Goal: Task Accomplishment & Management: Manage account settings

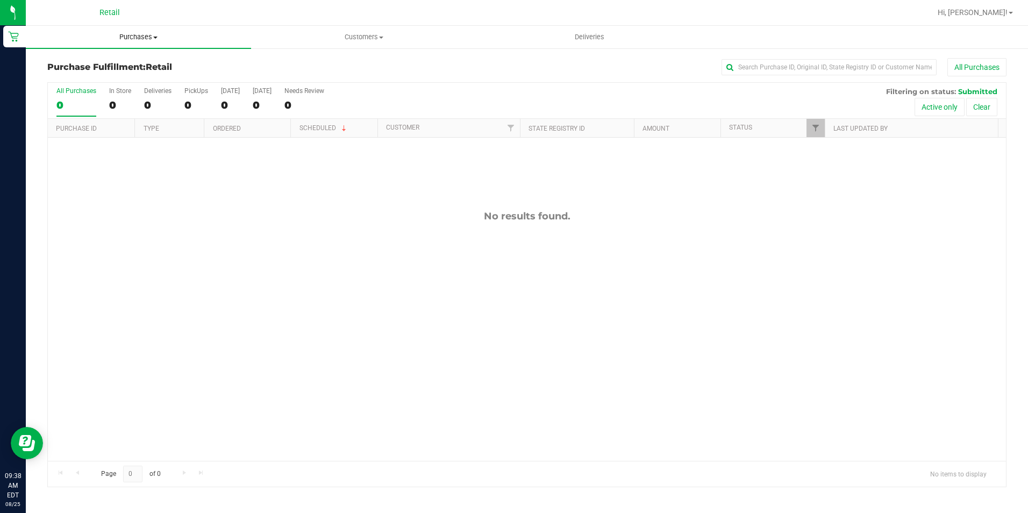
click at [145, 35] on span "Purchases" at bounding box center [138, 37] width 225 height 10
click at [74, 94] on span "All purchases" at bounding box center [64, 90] width 76 height 9
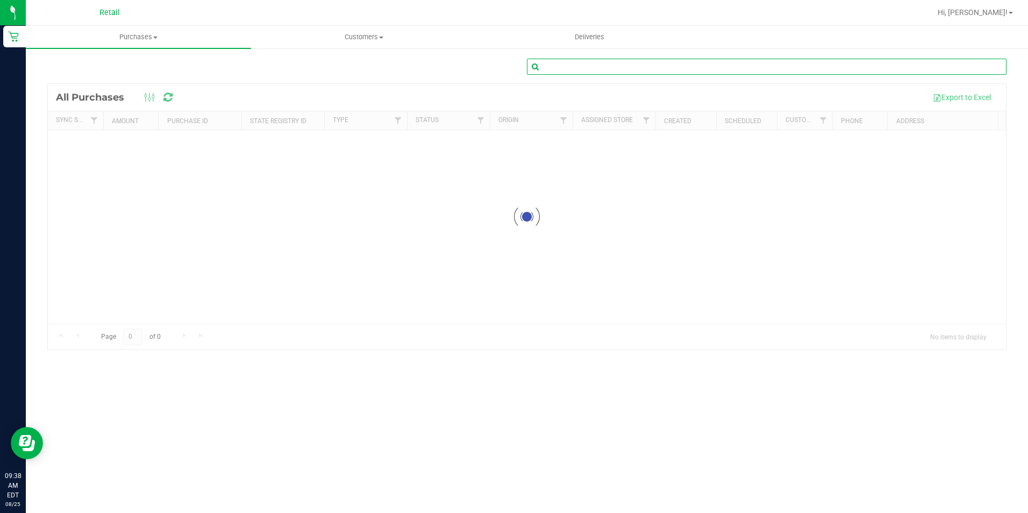
click at [574, 68] on input "text" at bounding box center [767, 67] width 480 height 16
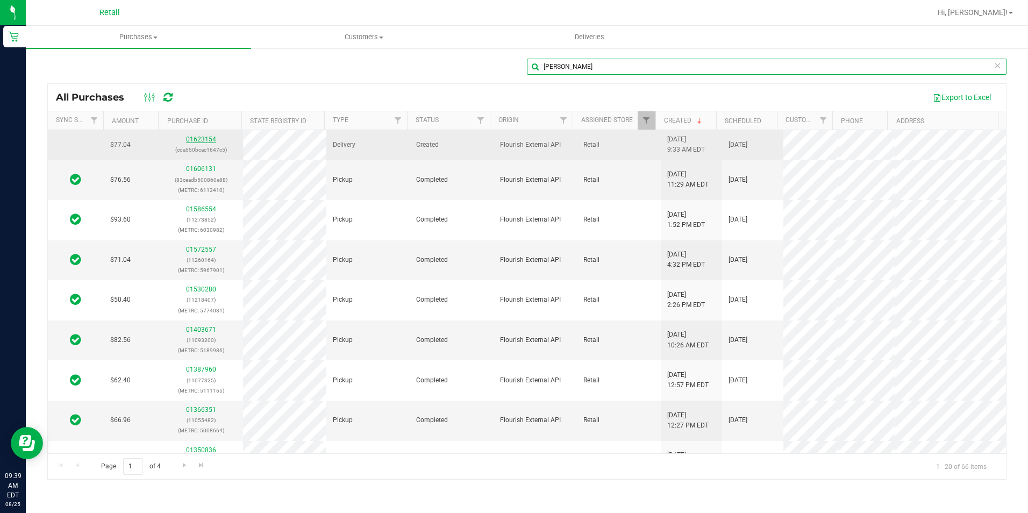
type input "[PERSON_NAME]"
click at [200, 138] on link "01623154" at bounding box center [201, 140] width 30 height 8
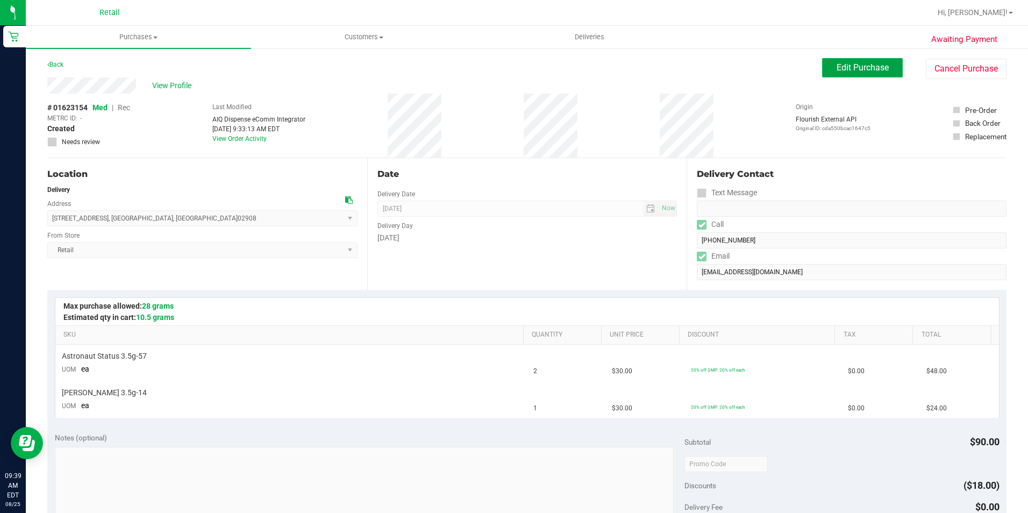
click at [864, 68] on span "Edit Purchase" at bounding box center [863, 67] width 52 height 10
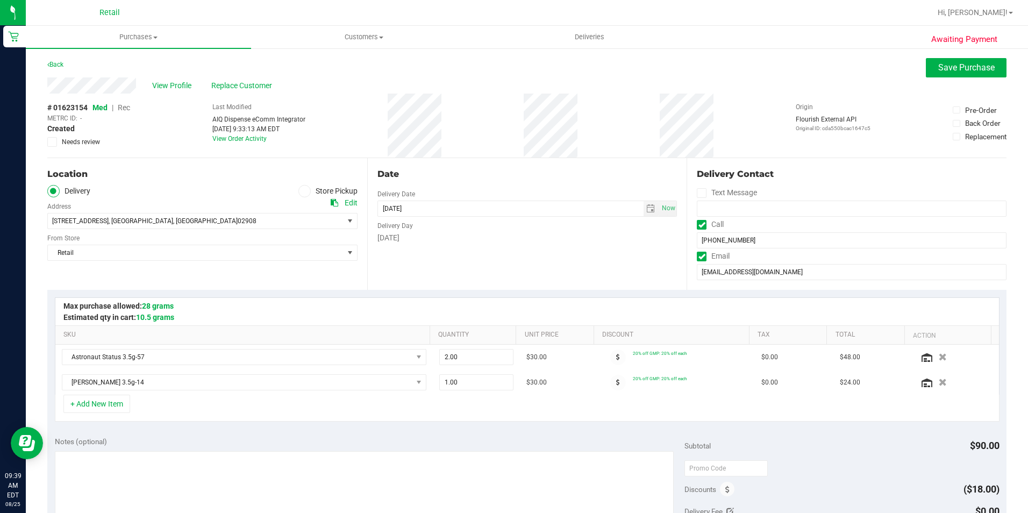
click at [122, 106] on span "Rec" at bounding box center [124, 107] width 12 height 9
click at [969, 66] on span "Save Purchase" at bounding box center [967, 67] width 56 height 10
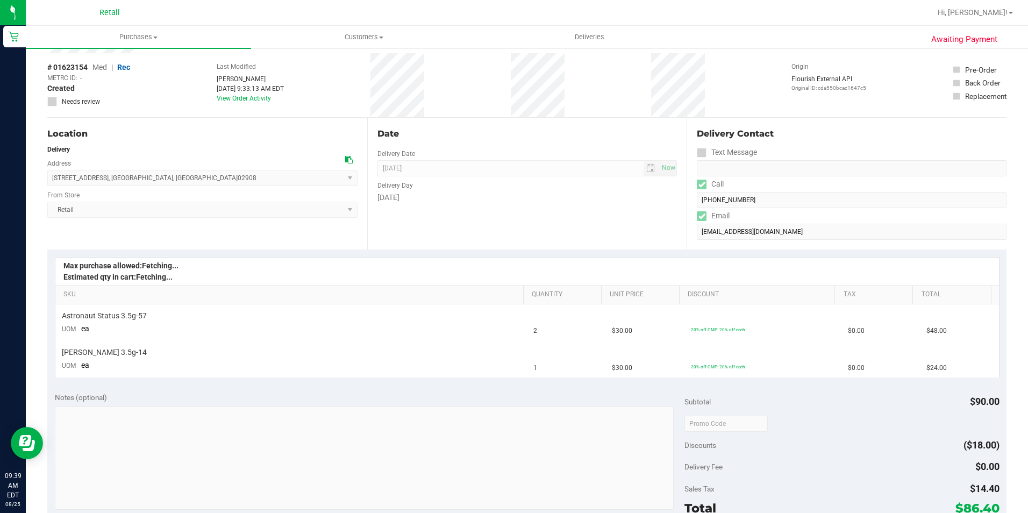
scroll to position [108, 0]
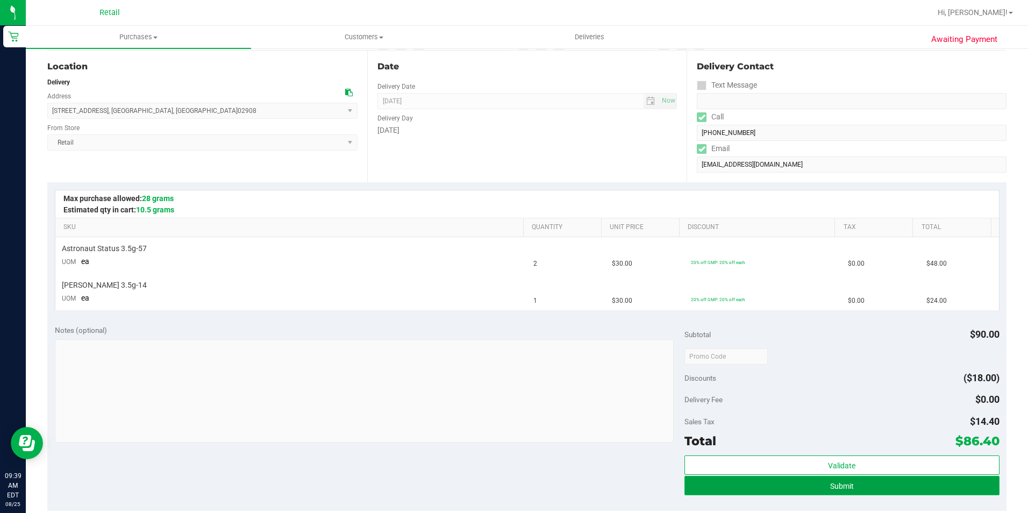
click at [862, 481] on button "Submit" at bounding box center [842, 485] width 315 height 19
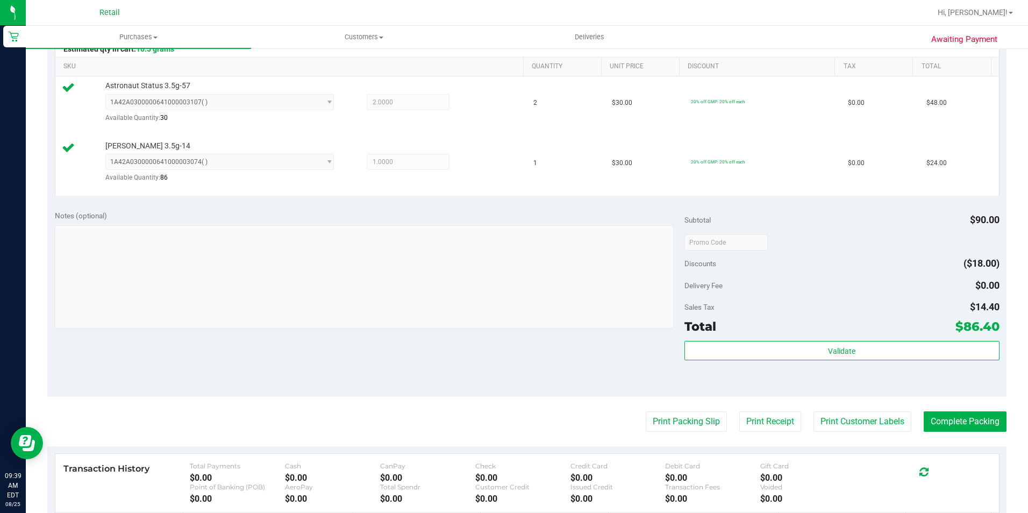
scroll to position [269, 0]
click at [955, 423] on button "Complete Packing" at bounding box center [965, 421] width 83 height 20
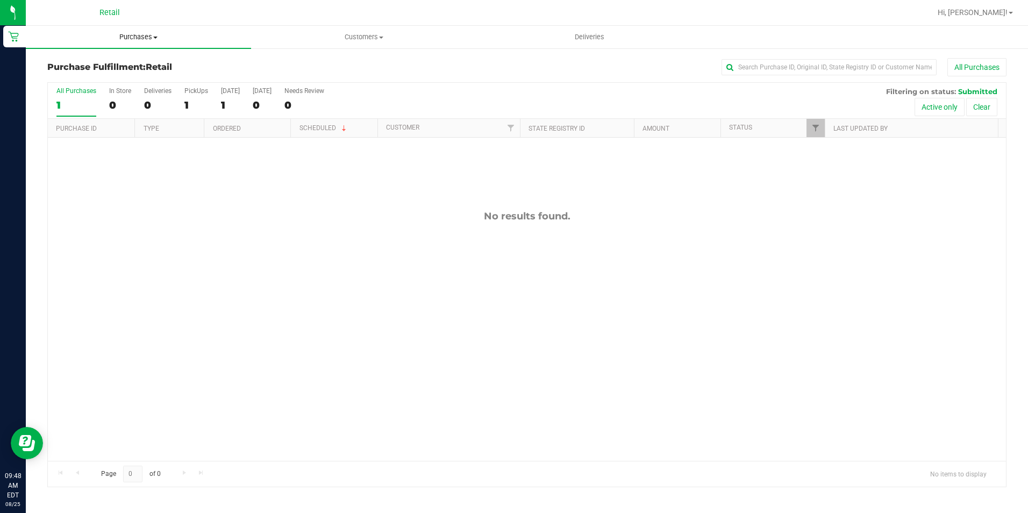
click at [131, 42] on uib-tab-heading "Purchases Summary of purchases Fulfillment All purchases" at bounding box center [138, 37] width 225 height 23
click at [94, 88] on span "All purchases" at bounding box center [64, 90] width 76 height 9
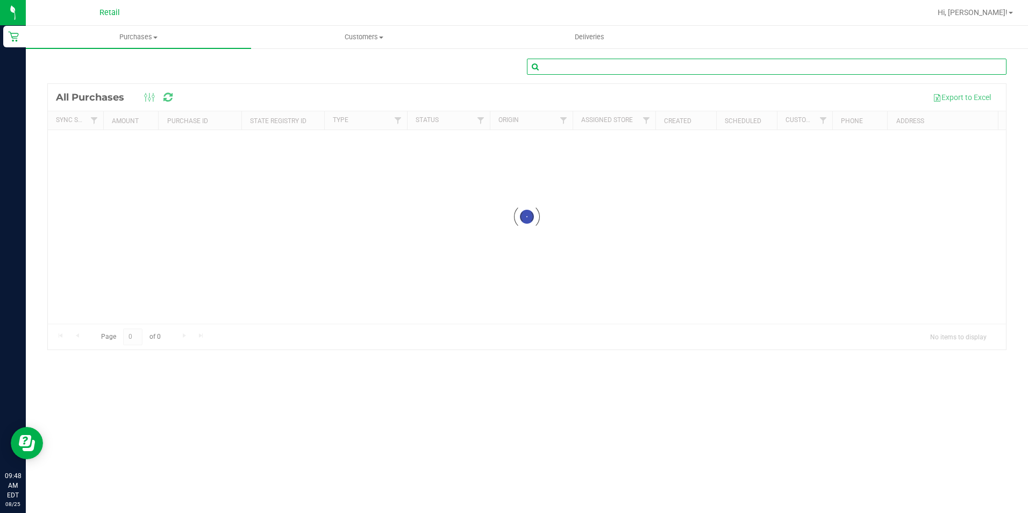
click at [593, 66] on input "text" at bounding box center [767, 67] width 480 height 16
type input "[PERSON_NAME]"
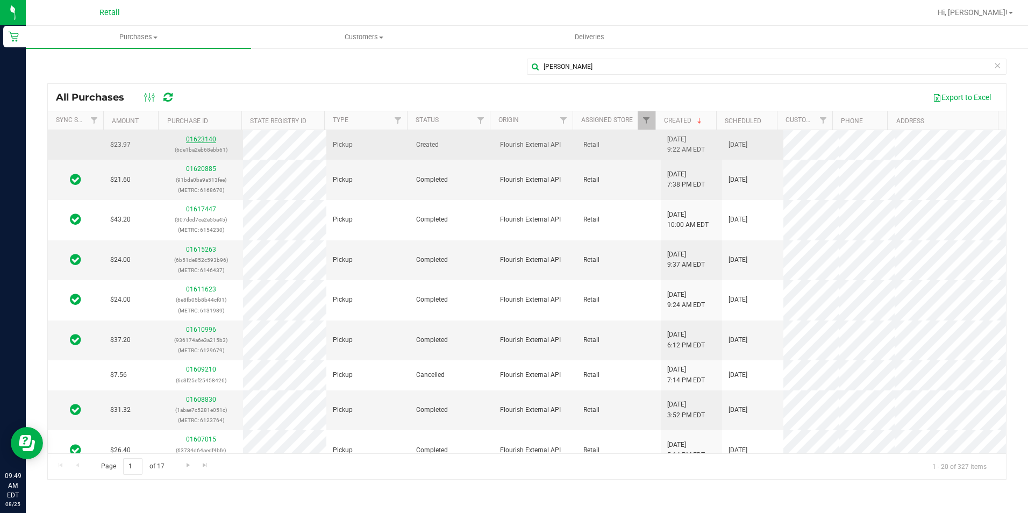
click at [193, 141] on link "01623140" at bounding box center [201, 140] width 30 height 8
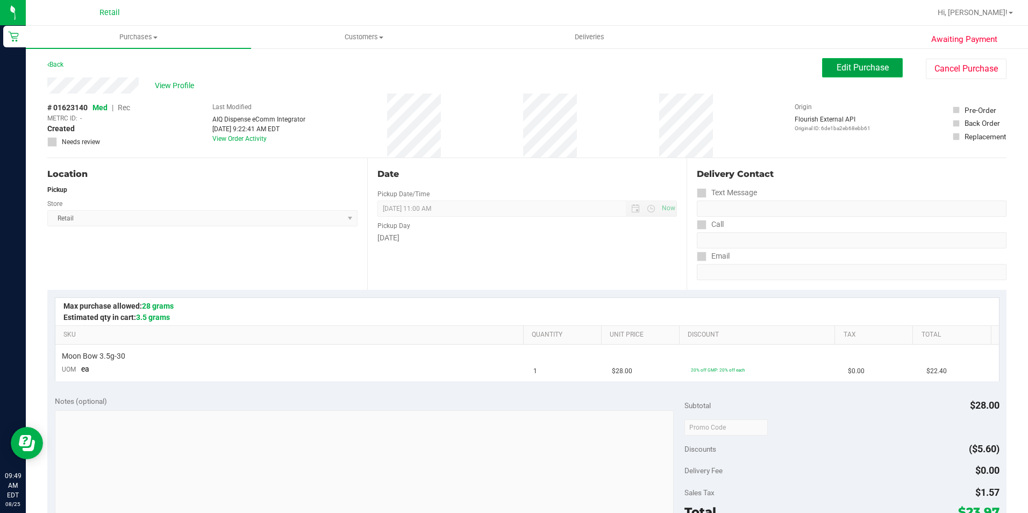
click at [822, 74] on button "Edit Purchase" at bounding box center [862, 67] width 81 height 19
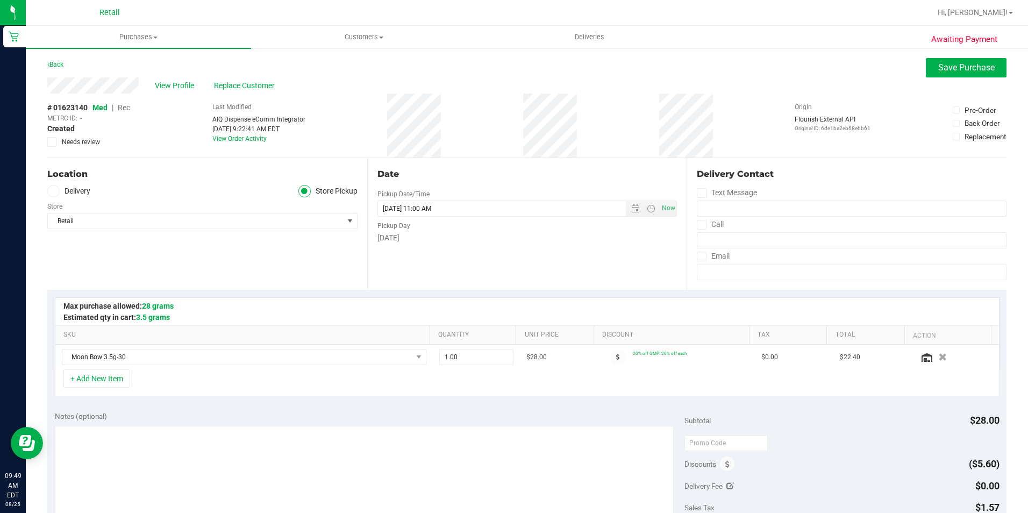
click at [122, 107] on span "Rec" at bounding box center [124, 107] width 12 height 9
click at [950, 59] on button "Save Purchase" at bounding box center [966, 67] width 81 height 19
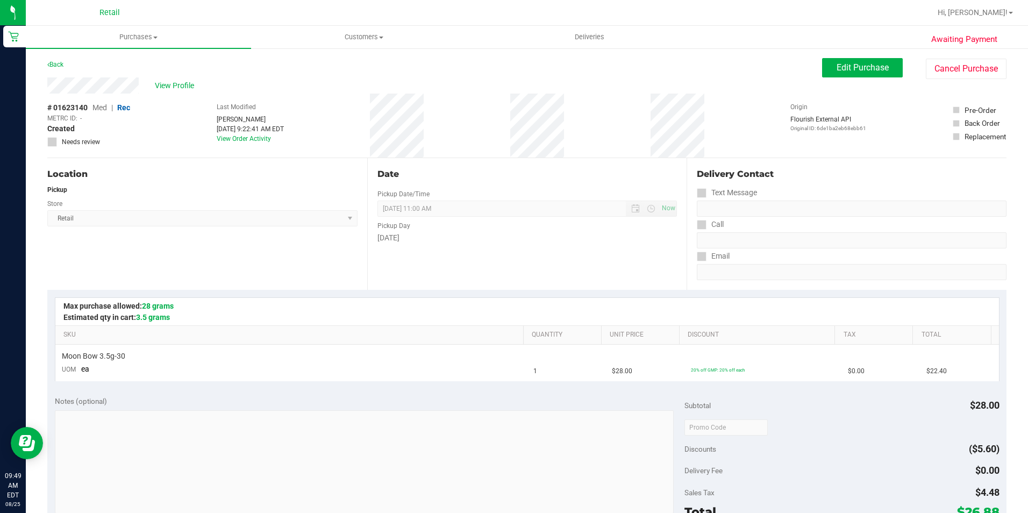
scroll to position [108, 0]
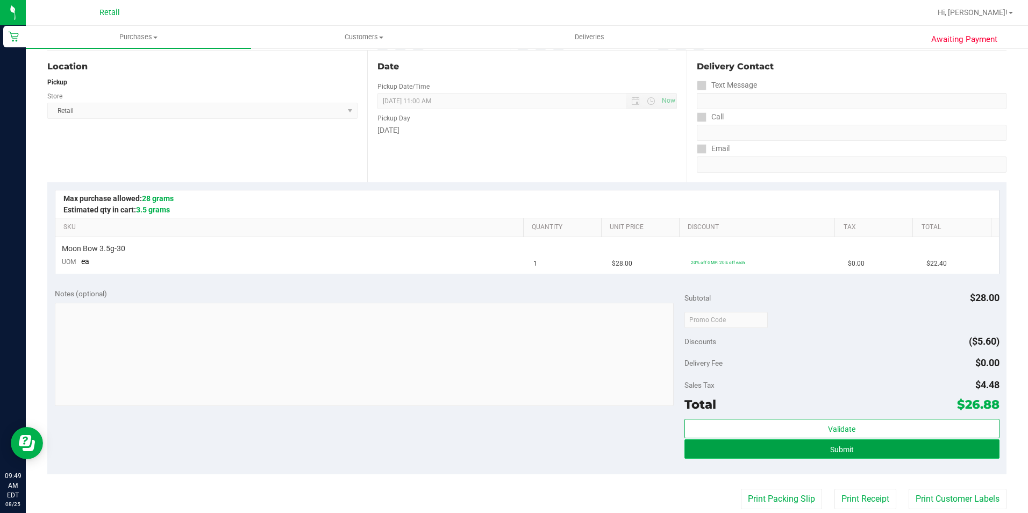
click at [903, 449] on button "Submit" at bounding box center [842, 448] width 315 height 19
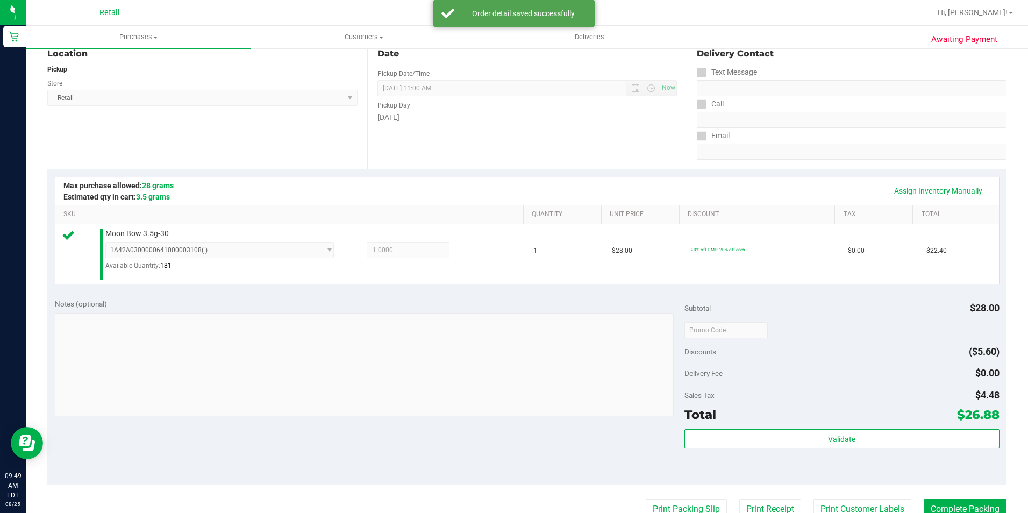
scroll to position [269, 0]
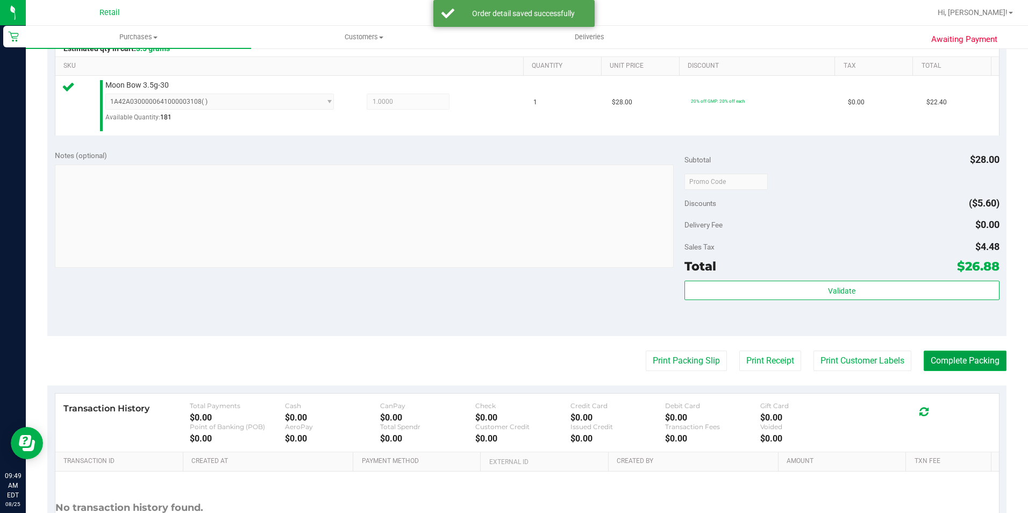
click at [944, 362] on button "Complete Packing" at bounding box center [965, 361] width 83 height 20
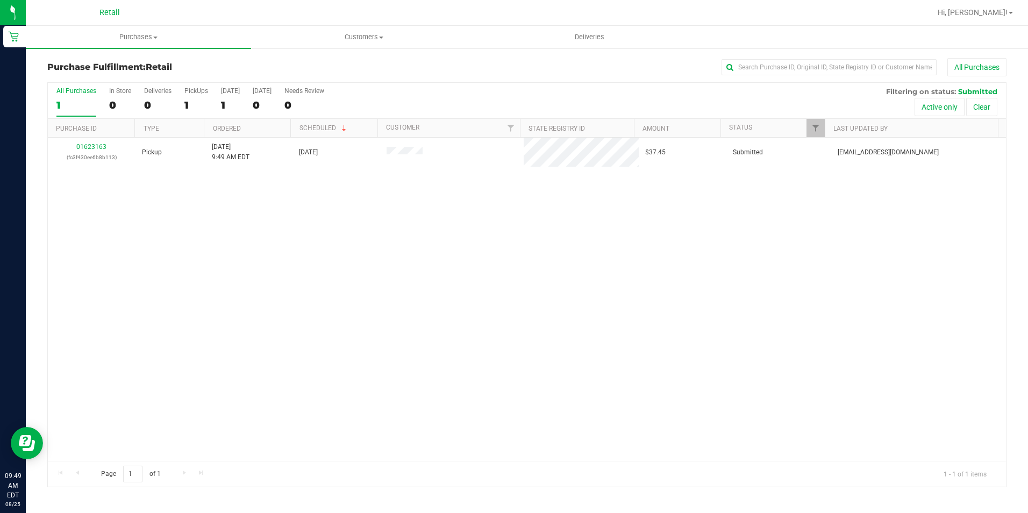
click at [153, 48] on retail "Purchases Summary of purchases Fulfillment All purchases Customers All customer…" at bounding box center [527, 262] width 1003 height 472
drag, startPoint x: 153, startPoint y: 48, endPoint x: 131, endPoint y: 41, distance: 23.0
click at [131, 42] on uib-tab-heading "Purchases Summary of purchases Fulfillment All purchases" at bounding box center [138, 37] width 225 height 23
click at [72, 93] on span "All purchases" at bounding box center [64, 90] width 76 height 9
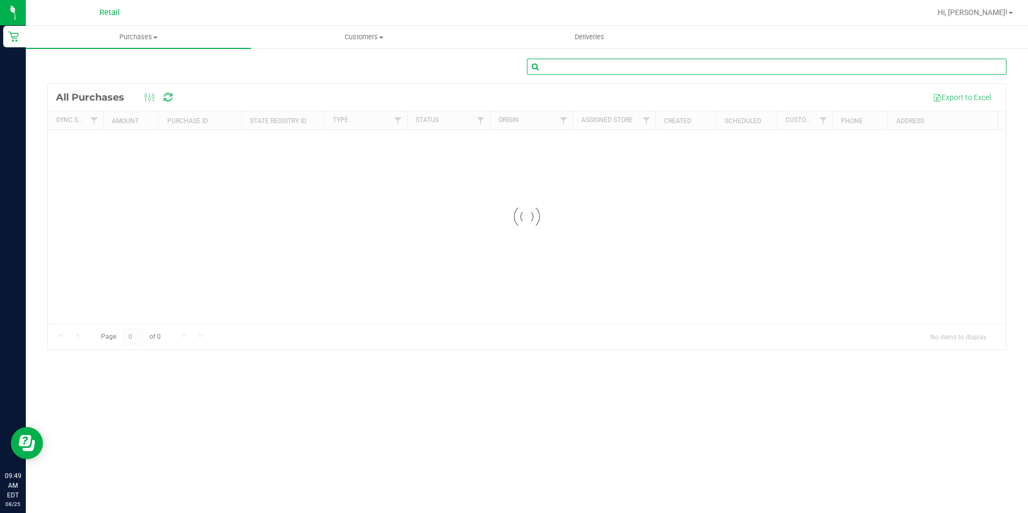
click at [629, 70] on input "text" at bounding box center [767, 67] width 480 height 16
type input "K"
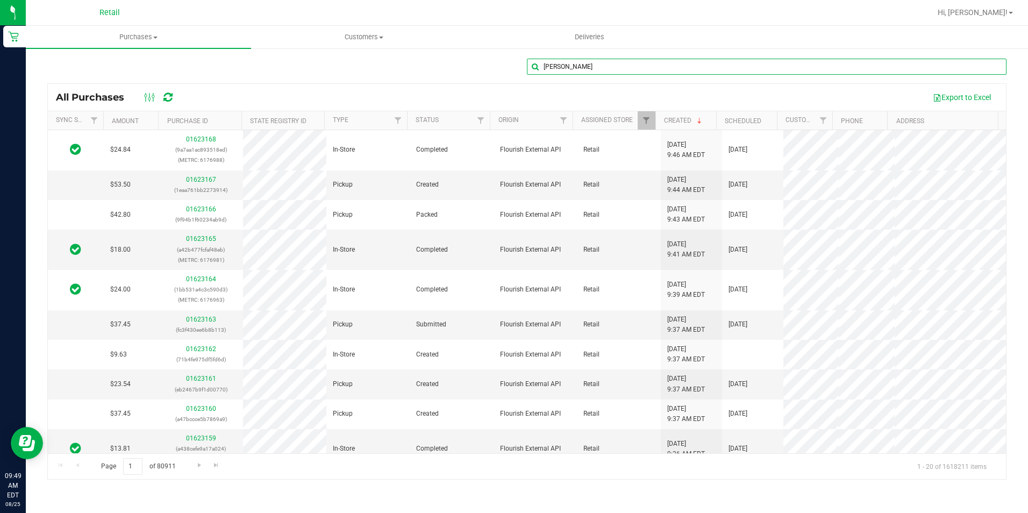
type input "[PERSON_NAME]"
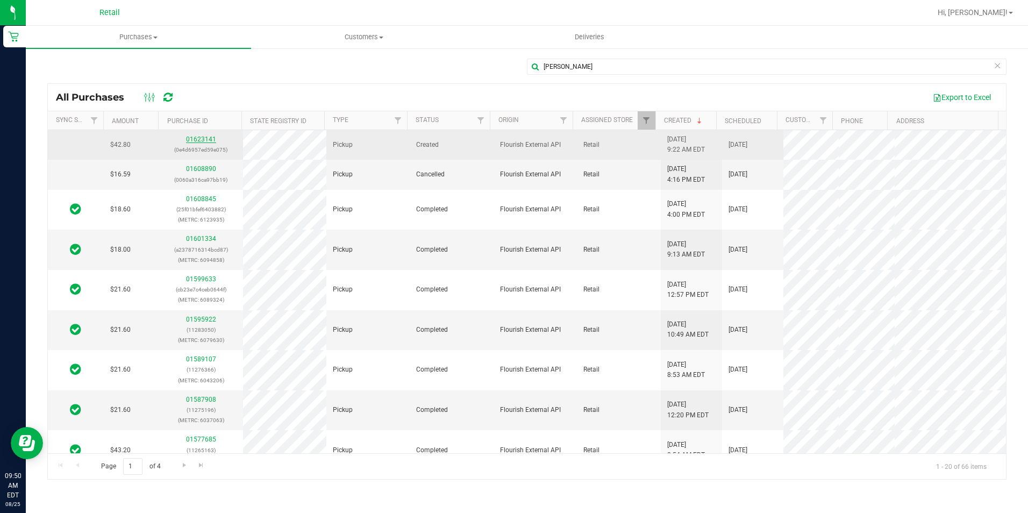
click at [197, 138] on link "01623141" at bounding box center [201, 140] width 30 height 8
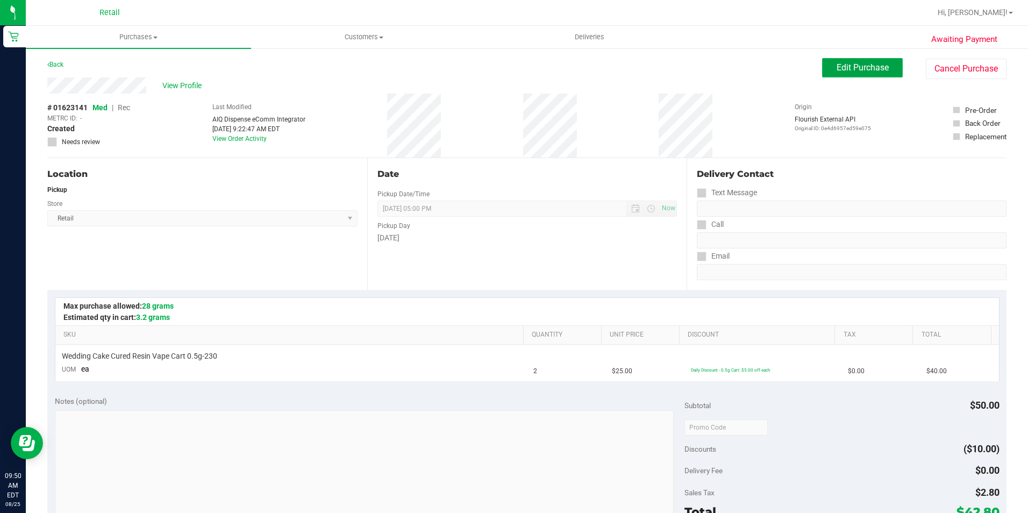
click at [857, 73] on button "Edit Purchase" at bounding box center [862, 67] width 81 height 19
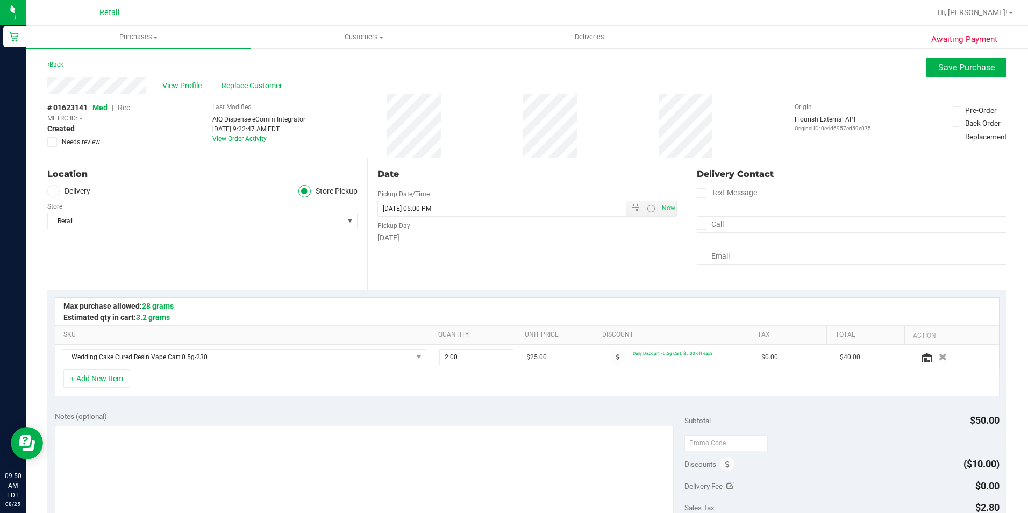
click at [120, 110] on span "Rec" at bounding box center [124, 107] width 12 height 9
click at [953, 70] on span "Save Purchase" at bounding box center [967, 67] width 56 height 10
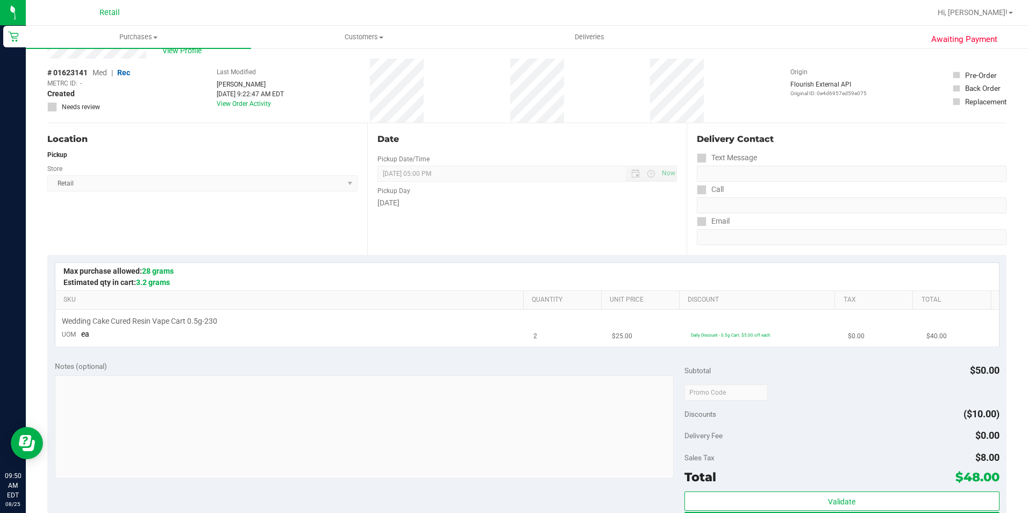
scroll to position [54, 0]
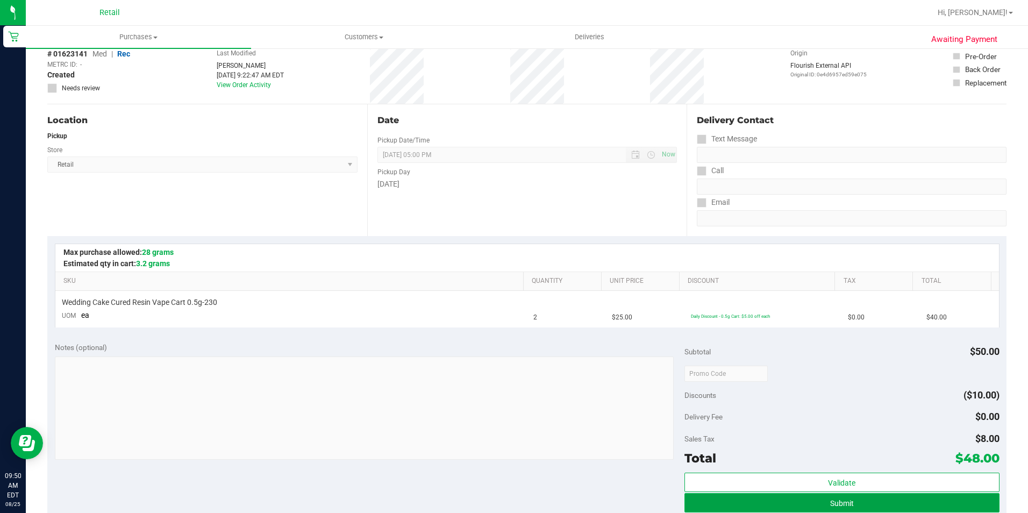
click at [766, 504] on button "Submit" at bounding box center [842, 502] width 315 height 19
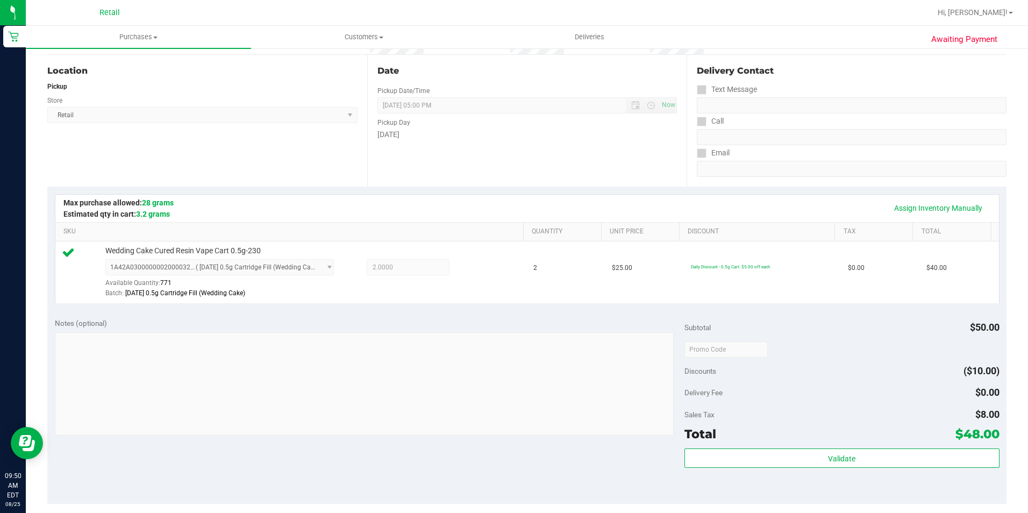
scroll to position [323, 0]
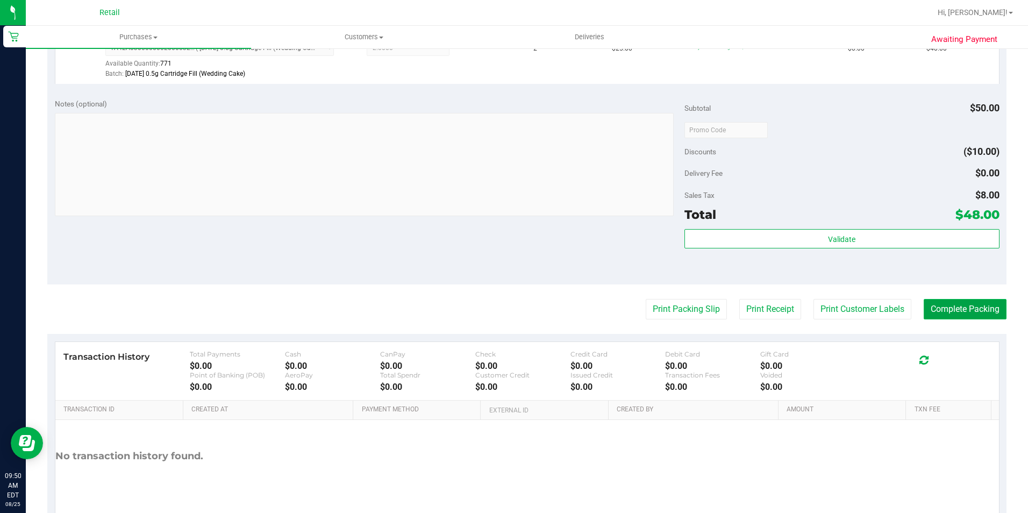
click at [949, 317] on button "Complete Packing" at bounding box center [965, 309] width 83 height 20
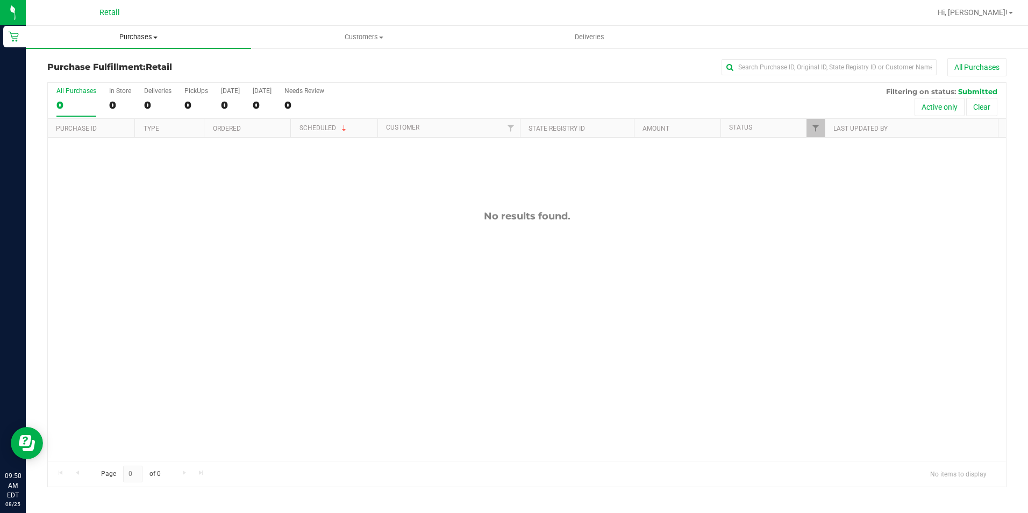
click at [154, 37] on span at bounding box center [155, 38] width 4 height 2
click at [80, 90] on span "All purchases" at bounding box center [64, 90] width 76 height 9
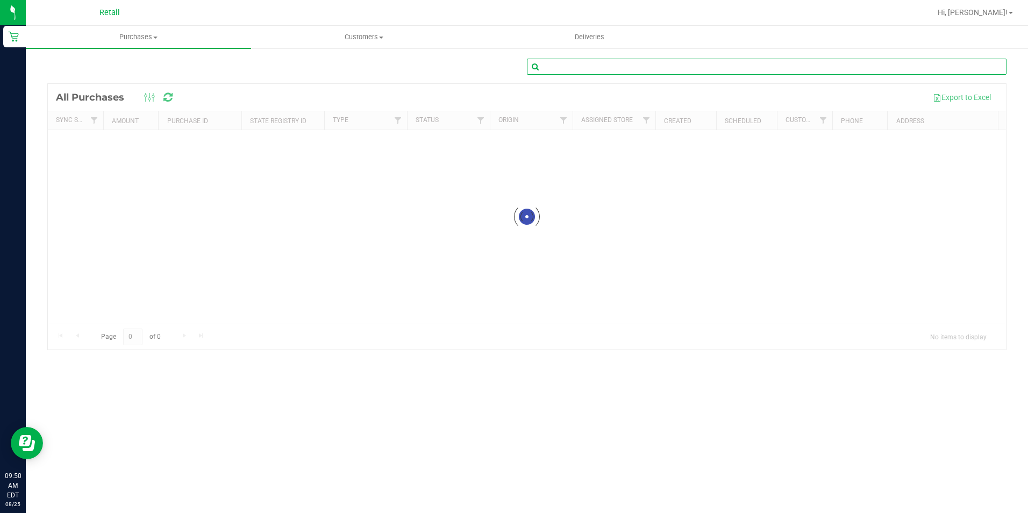
click at [613, 68] on input "text" at bounding box center [767, 67] width 480 height 16
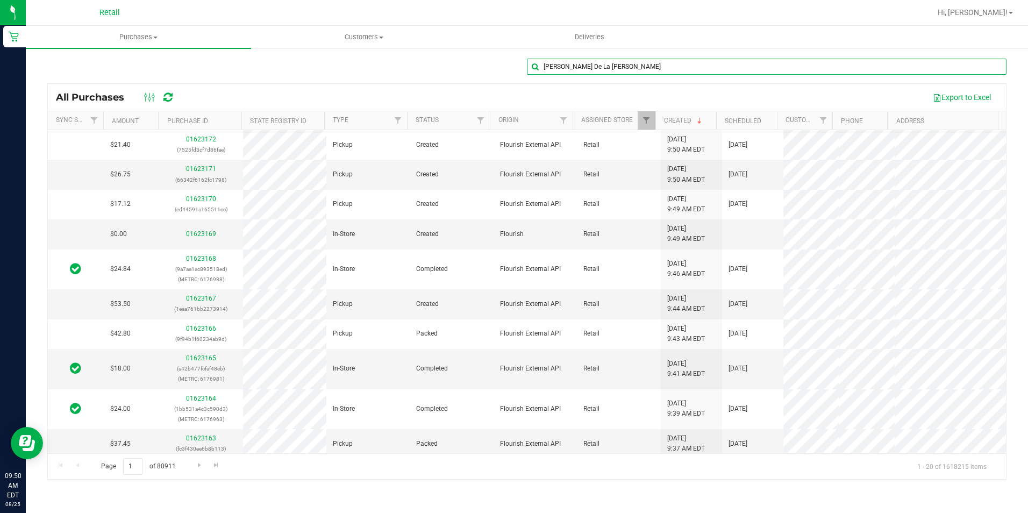
type input "[PERSON_NAME] De La [PERSON_NAME]"
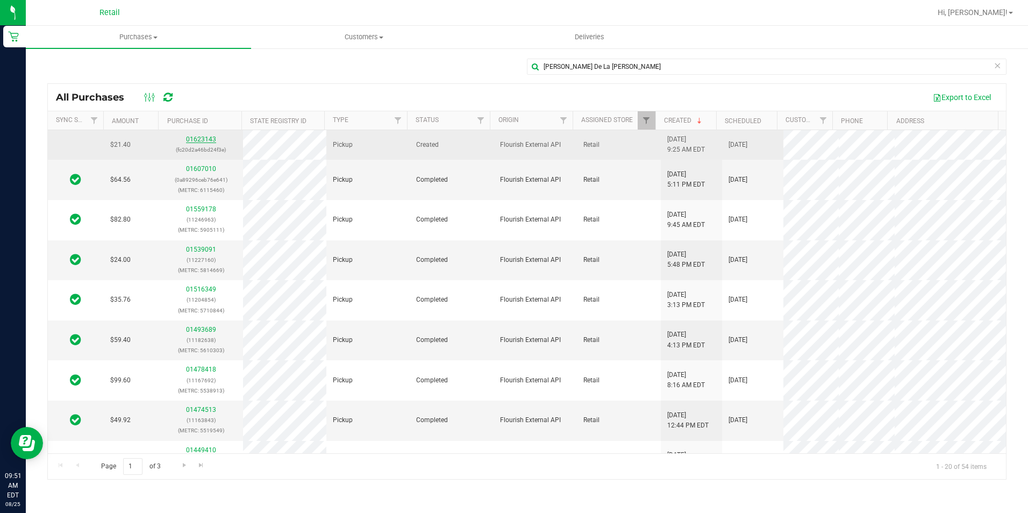
click at [204, 140] on link "01623143" at bounding box center [201, 140] width 30 height 8
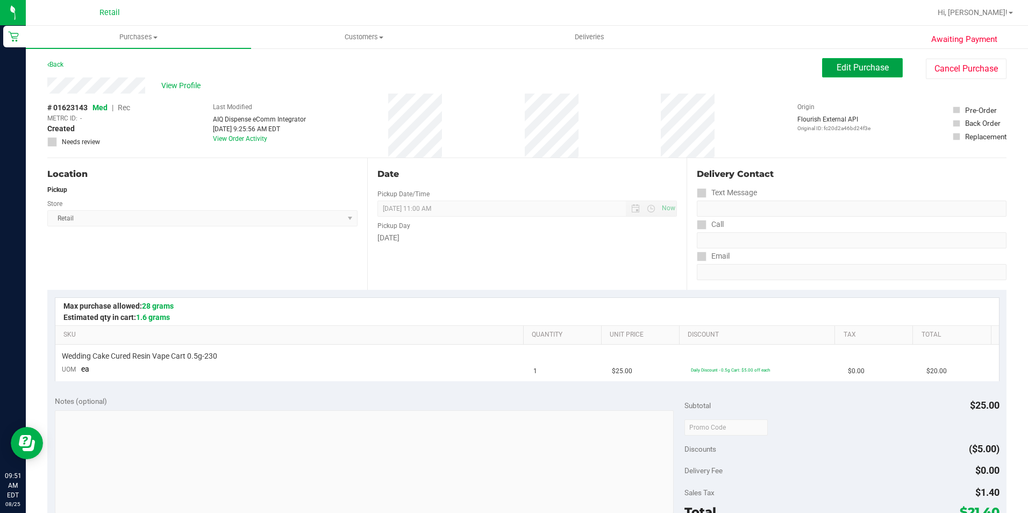
click at [864, 60] on button "Edit Purchase" at bounding box center [862, 67] width 81 height 19
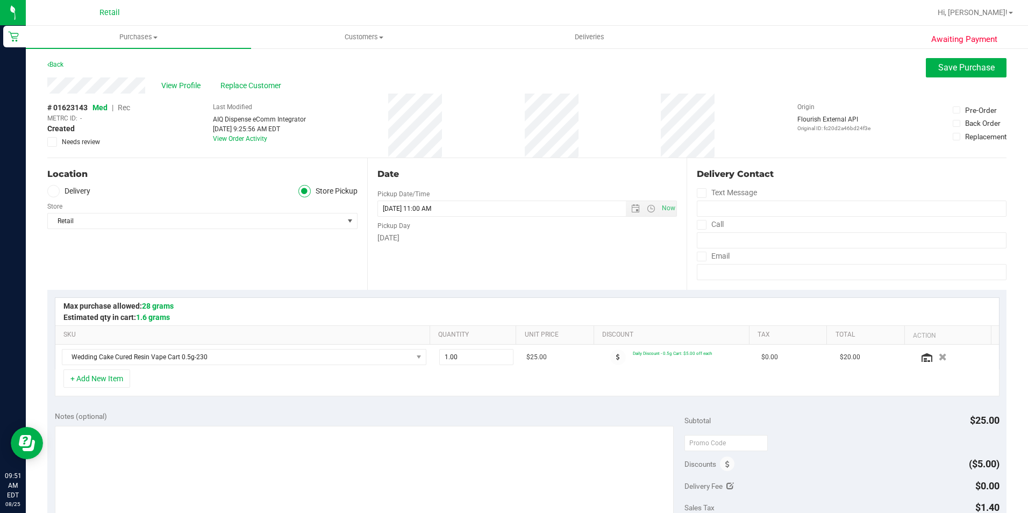
click at [123, 111] on span "Rec" at bounding box center [124, 107] width 12 height 9
click at [974, 67] on span "Save Purchase" at bounding box center [967, 67] width 56 height 10
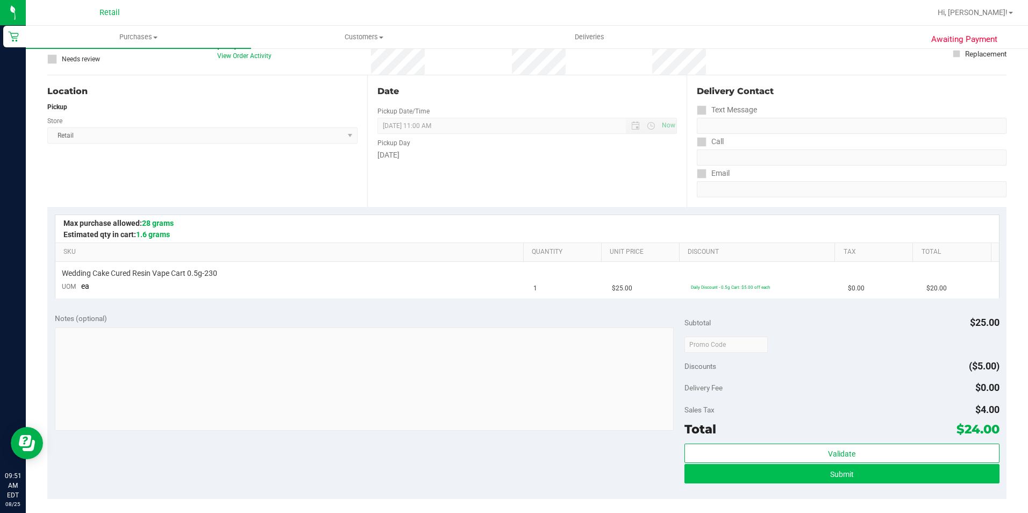
scroll to position [161, 0]
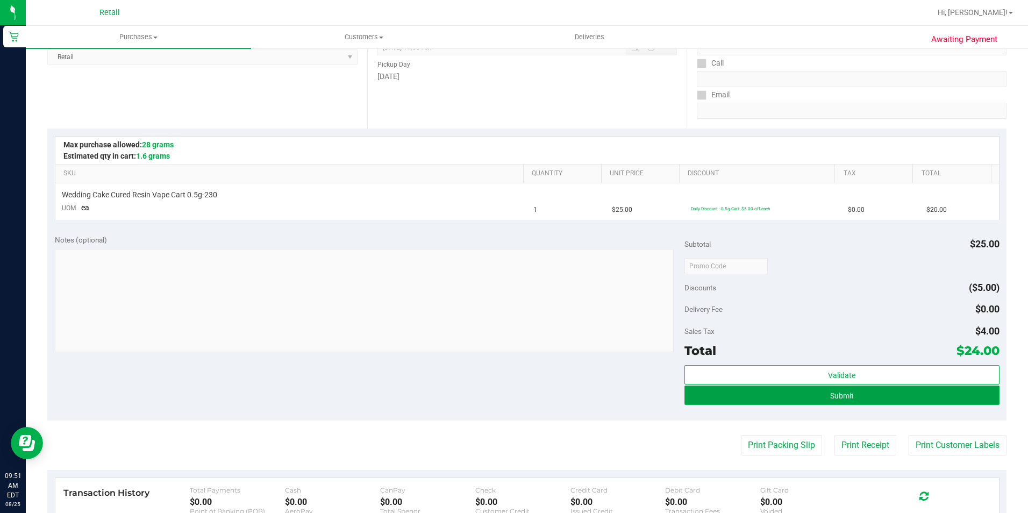
click at [894, 399] on button "Submit" at bounding box center [842, 395] width 315 height 19
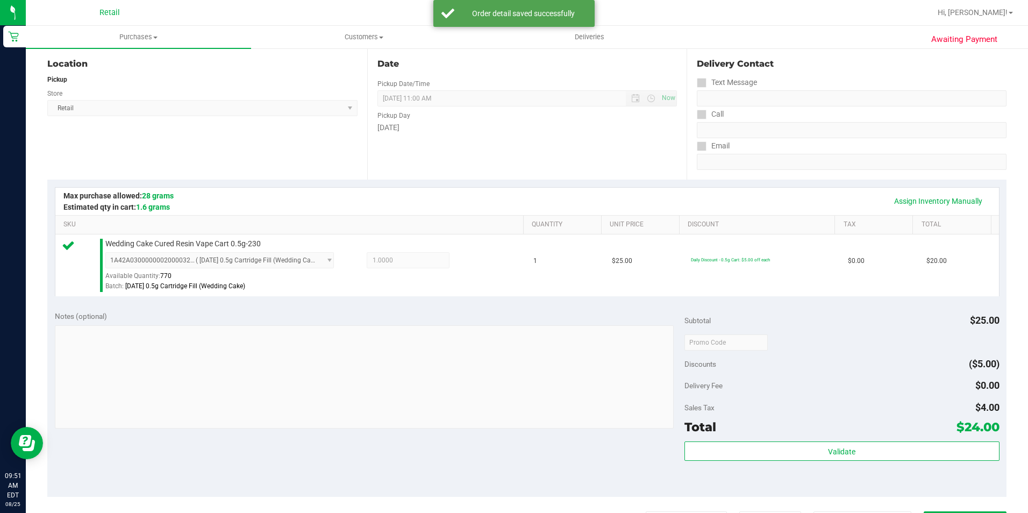
scroll to position [215, 0]
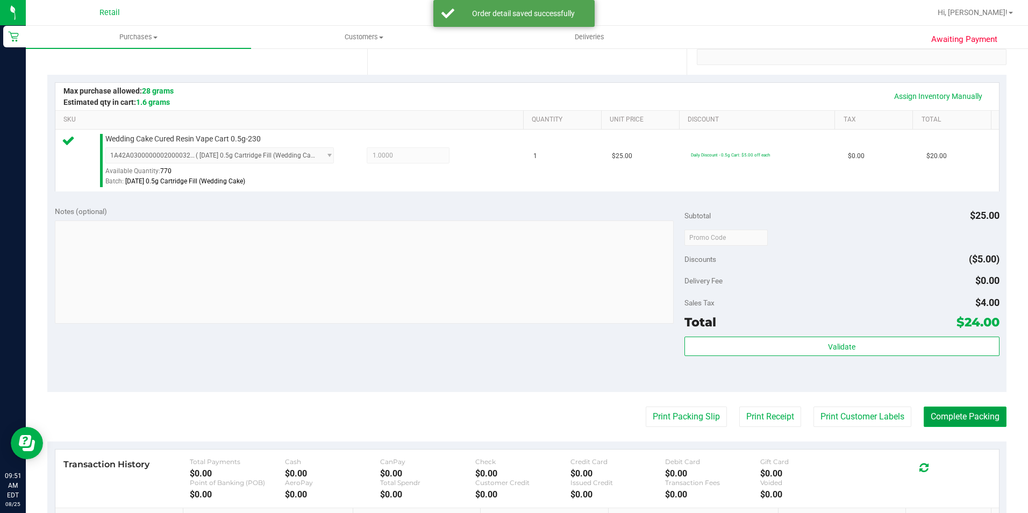
click at [953, 421] on button "Complete Packing" at bounding box center [965, 417] width 83 height 20
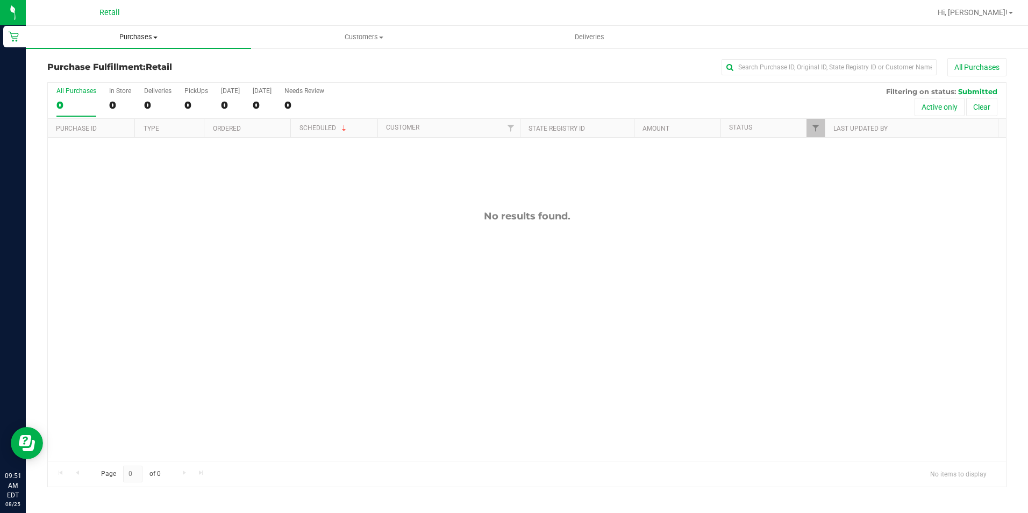
click at [147, 38] on span "Purchases" at bounding box center [138, 37] width 225 height 10
click at [90, 88] on span "All purchases" at bounding box center [64, 90] width 76 height 9
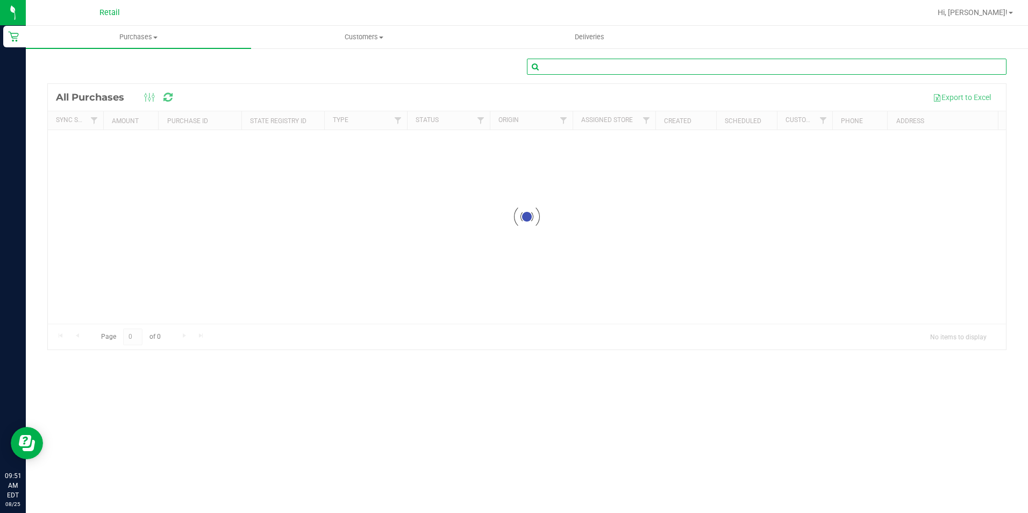
click at [567, 63] on input "text" at bounding box center [767, 67] width 480 height 16
type input "[PERSON_NAME]"
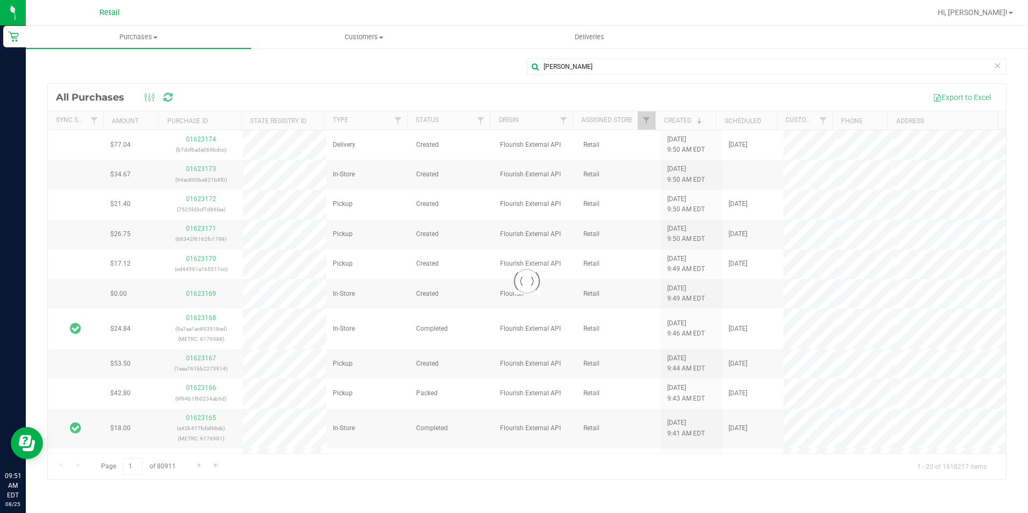
click at [313, 95] on div at bounding box center [527, 281] width 958 height 395
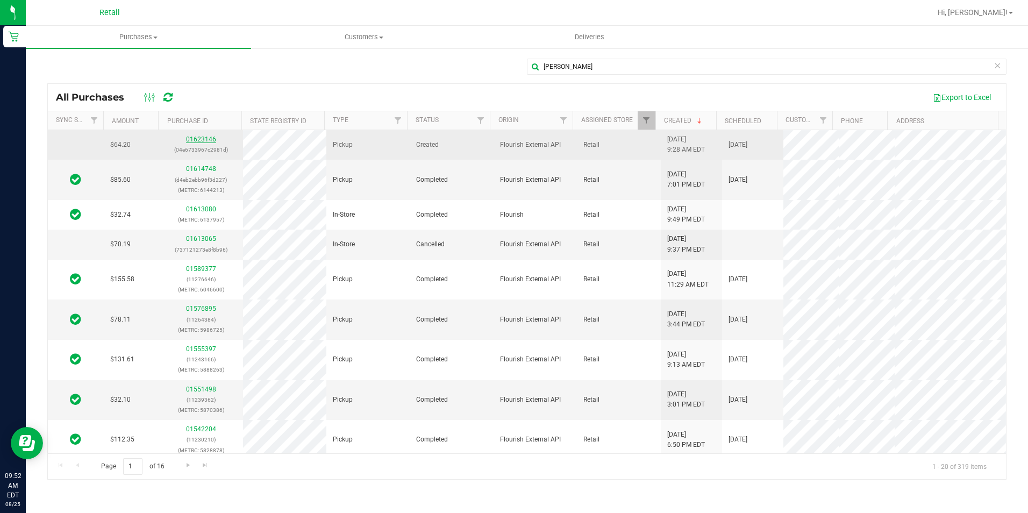
click at [204, 138] on link "01623146" at bounding box center [201, 140] width 30 height 8
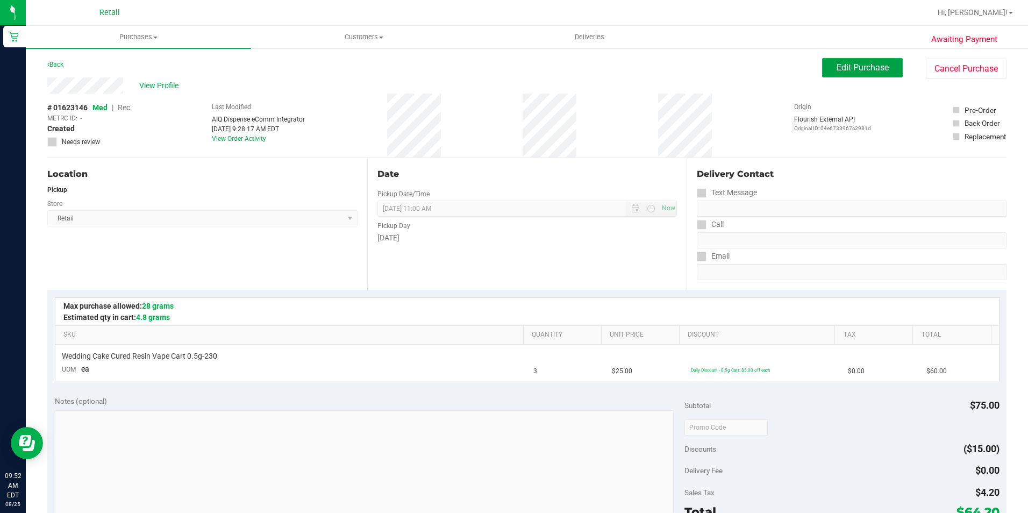
click at [890, 59] on button "Edit Purchase" at bounding box center [862, 67] width 81 height 19
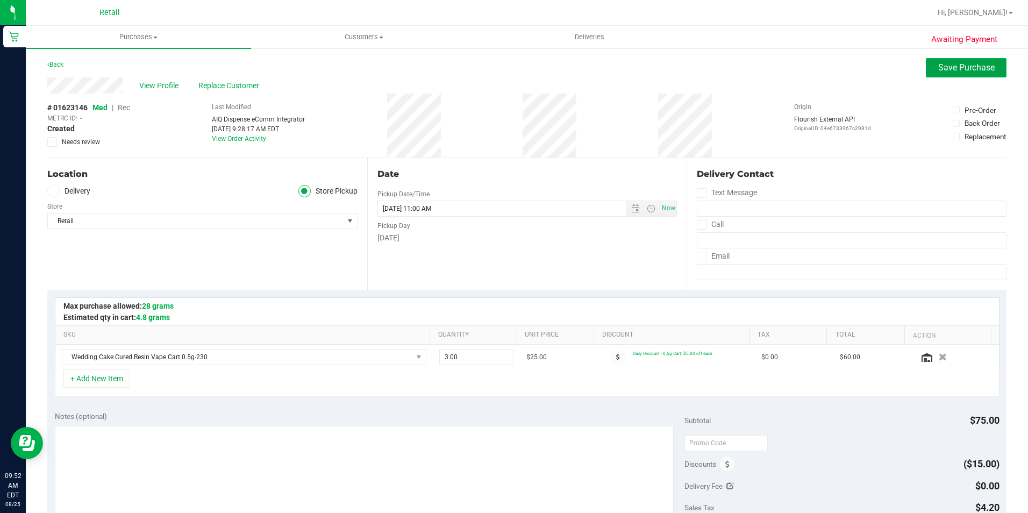
click at [947, 62] on button "Save Purchase" at bounding box center [966, 67] width 81 height 19
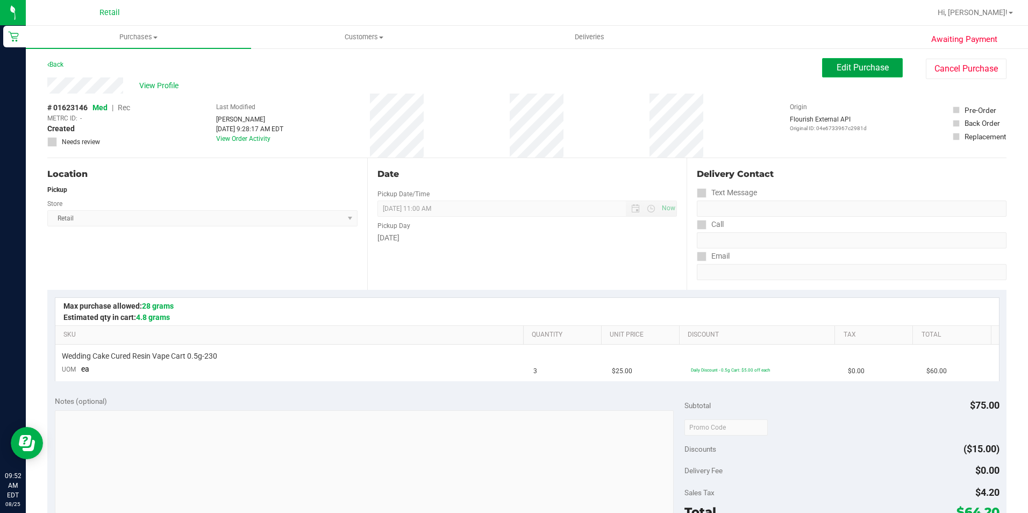
click at [862, 65] on span "Edit Purchase" at bounding box center [863, 67] width 52 height 10
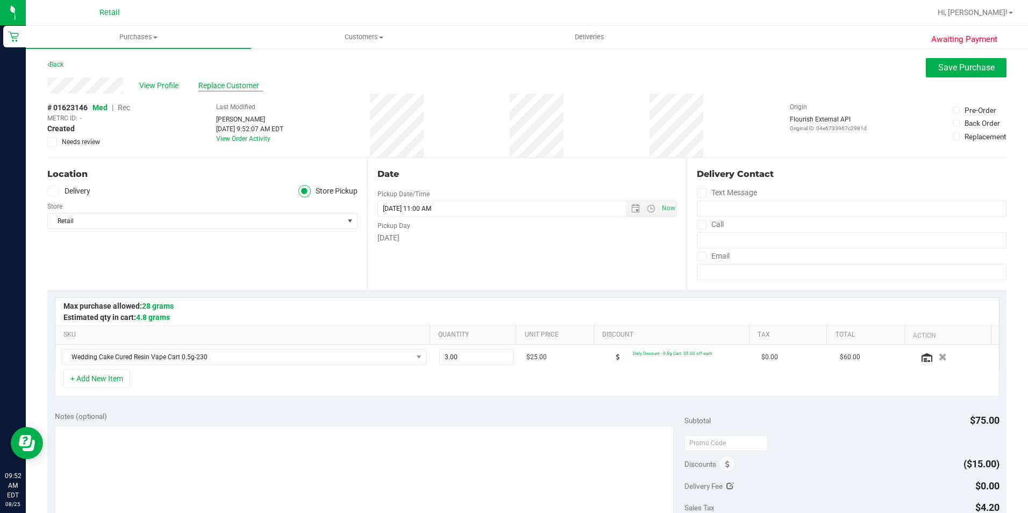
click at [211, 86] on span "Replace Customer" at bounding box center [230, 85] width 65 height 11
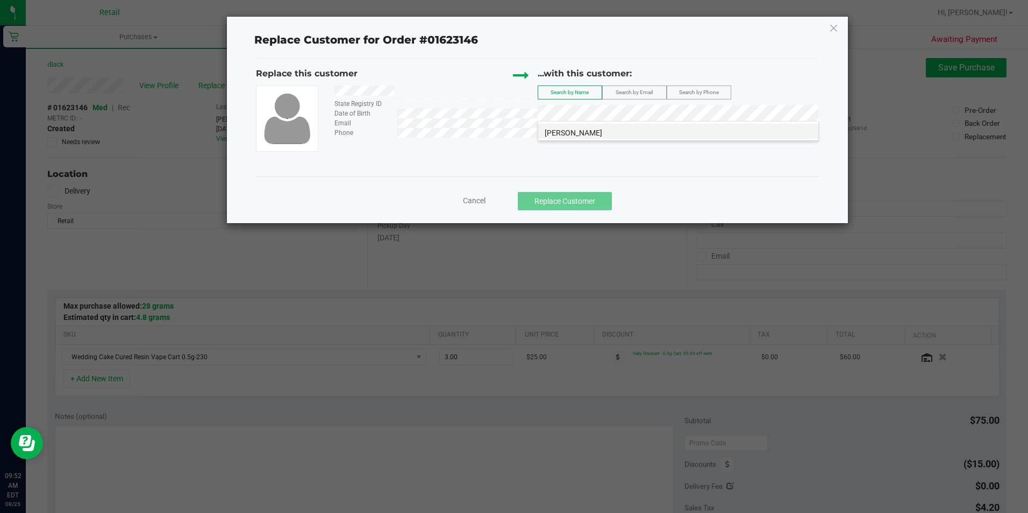
click at [584, 135] on span "[PERSON_NAME]" at bounding box center [574, 133] width 58 height 9
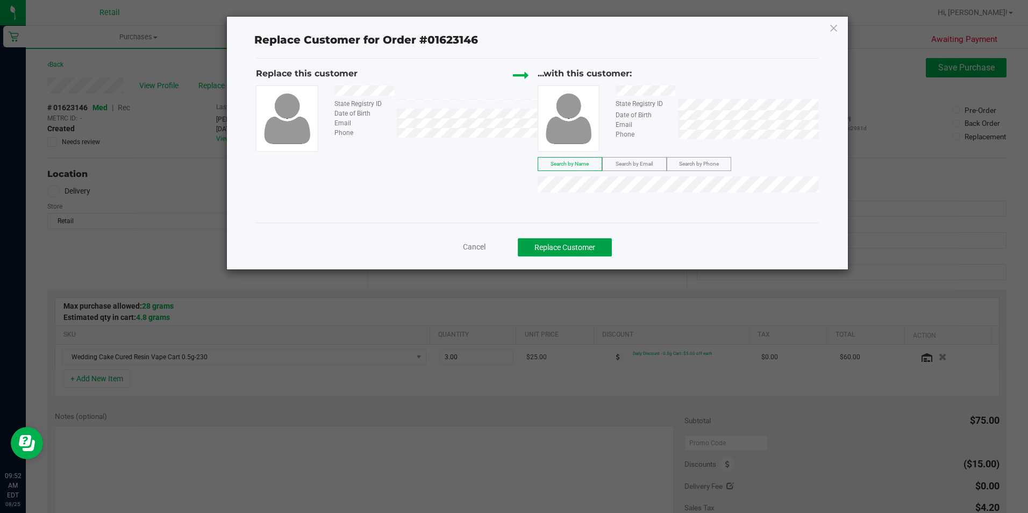
click at [595, 246] on button "Replace Customer" at bounding box center [565, 247] width 94 height 18
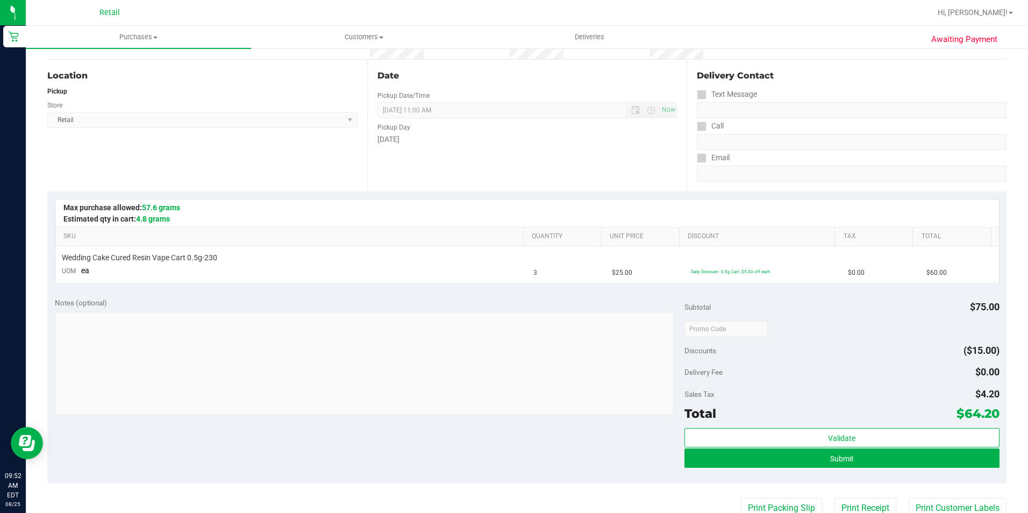
scroll to position [108, 0]
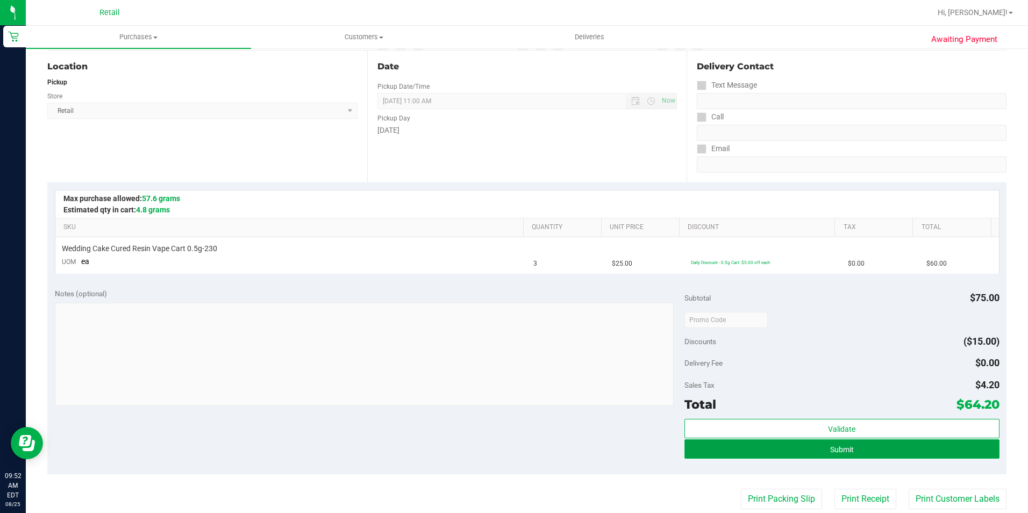
click at [847, 446] on span "Submit" at bounding box center [842, 449] width 24 height 9
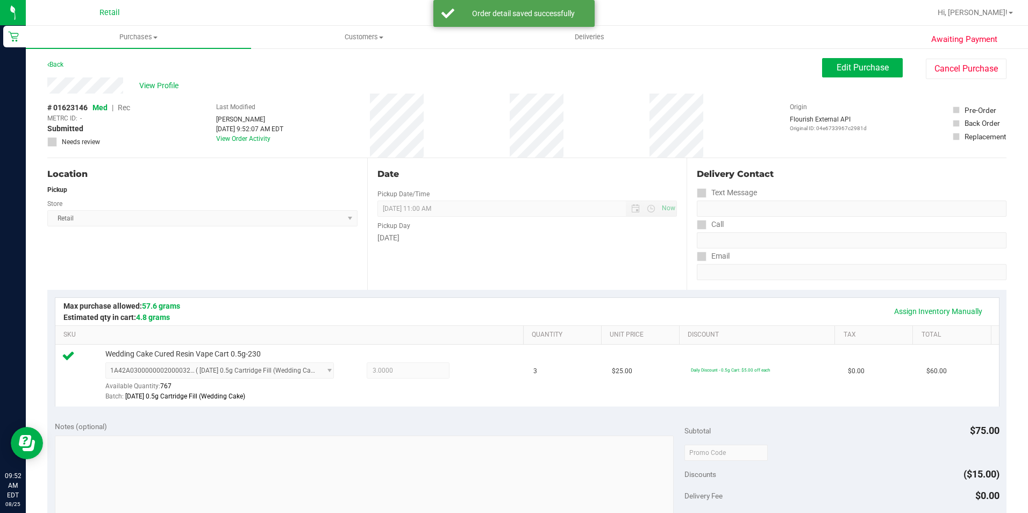
scroll to position [269, 0]
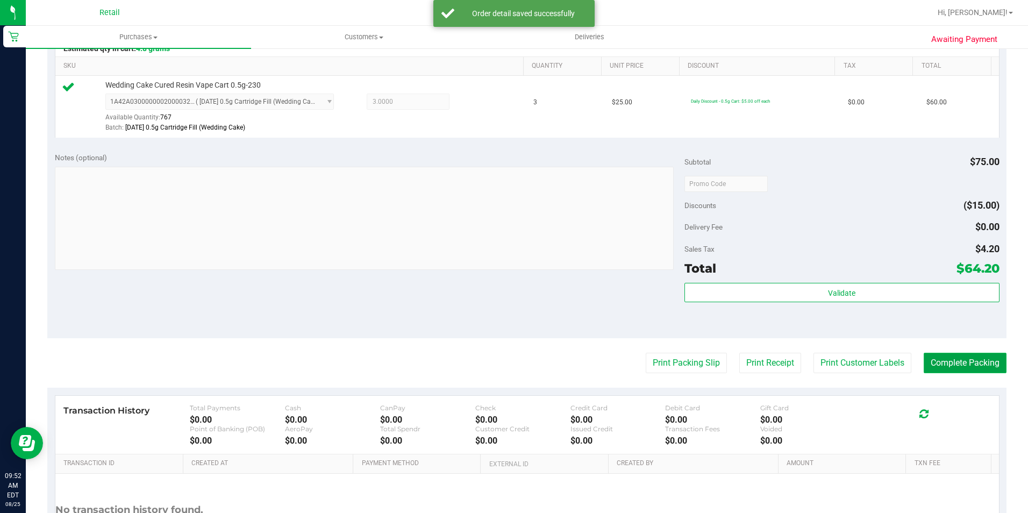
click at [943, 366] on button "Complete Packing" at bounding box center [965, 363] width 83 height 20
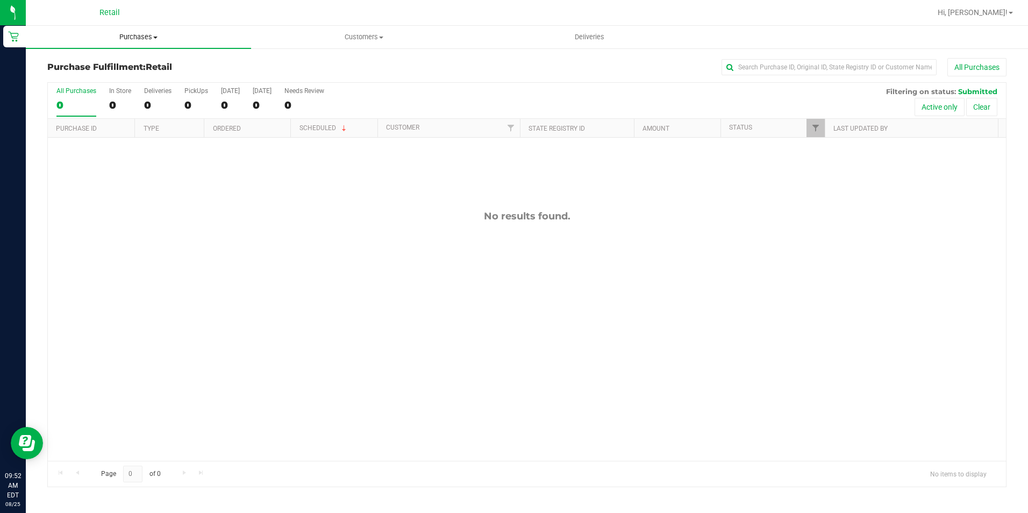
click at [153, 40] on span "Purchases" at bounding box center [138, 37] width 225 height 10
click at [73, 93] on span "All purchases" at bounding box center [64, 90] width 76 height 9
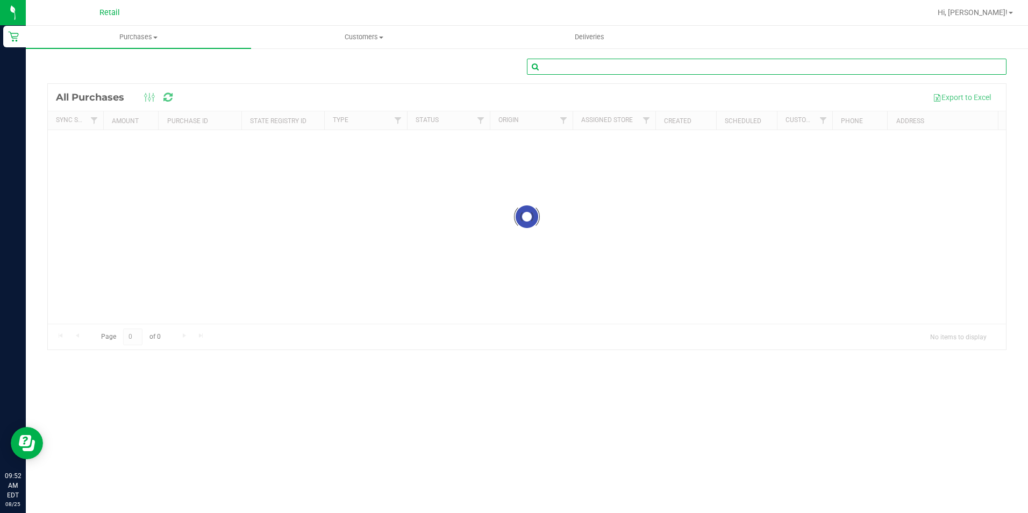
click at [581, 66] on input "text" at bounding box center [767, 67] width 480 height 16
type input "[PERSON_NAME]"
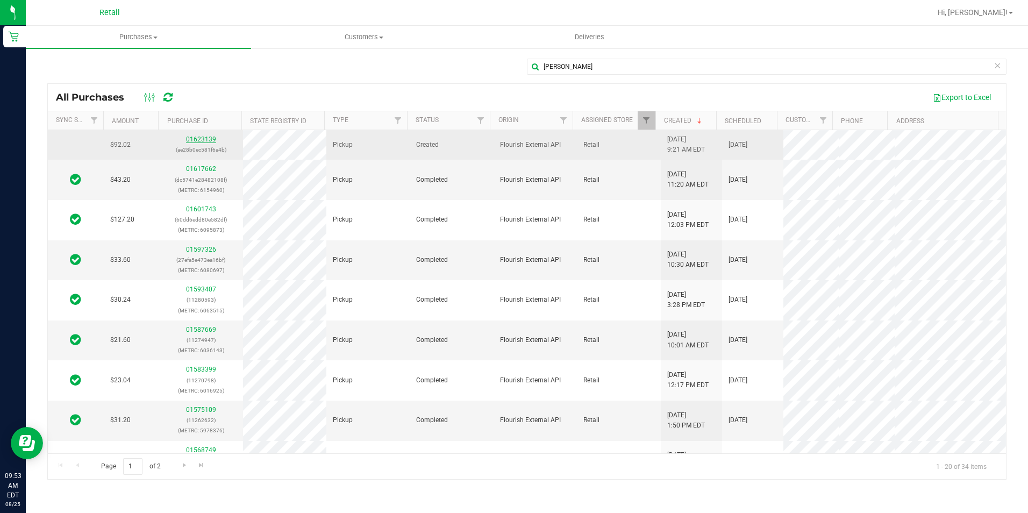
click at [209, 138] on link "01623139" at bounding box center [201, 140] width 30 height 8
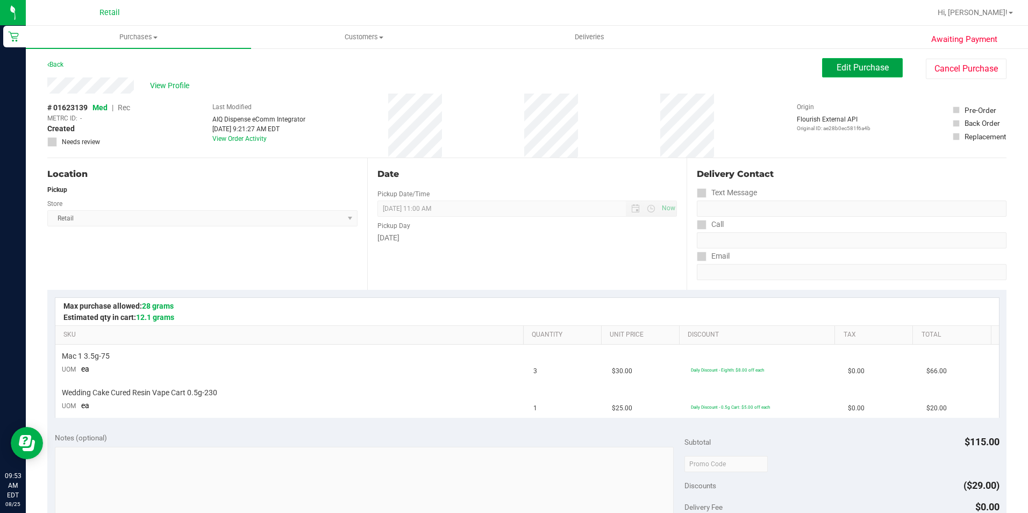
click at [837, 68] on span "Edit Purchase" at bounding box center [863, 67] width 52 height 10
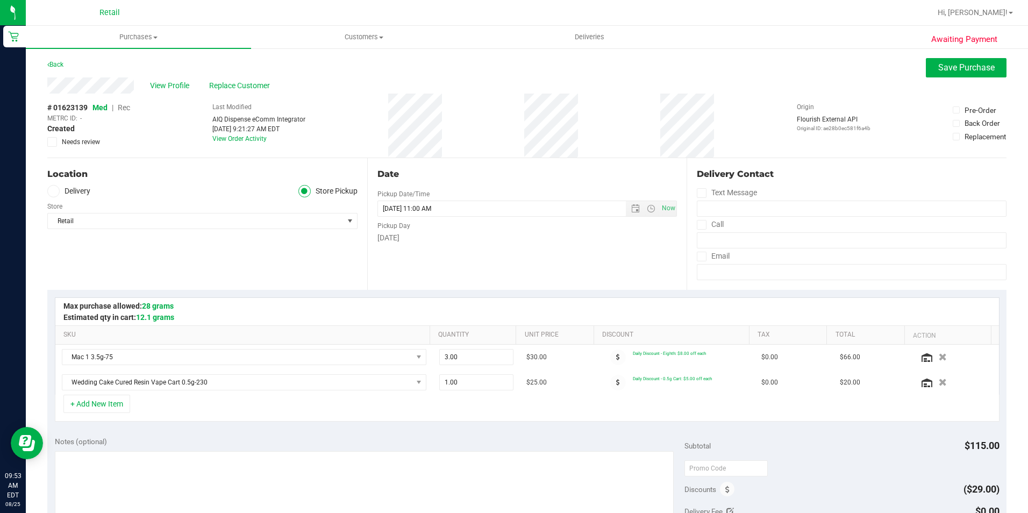
click at [122, 108] on span "Rec" at bounding box center [124, 107] width 12 height 9
click at [940, 75] on button "Save Purchase" at bounding box center [966, 67] width 81 height 19
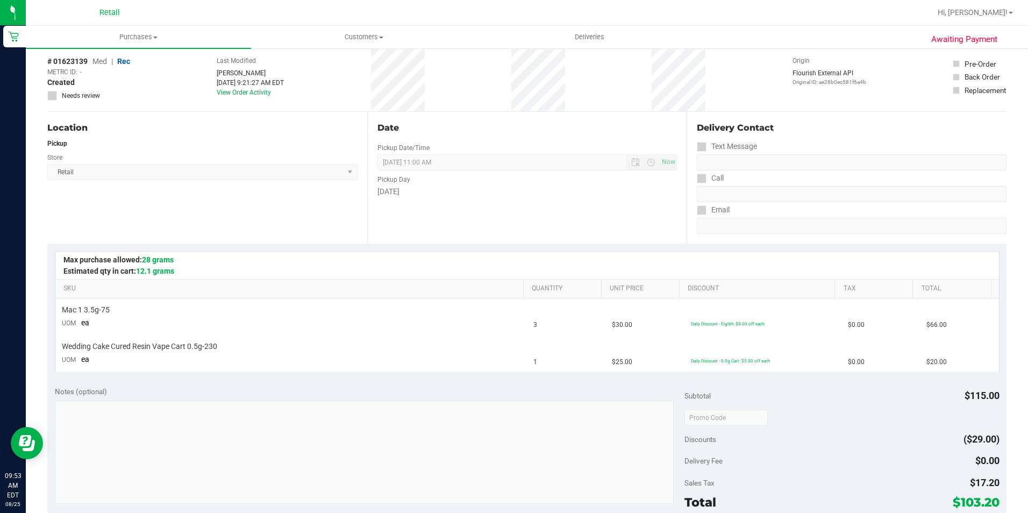
scroll to position [161, 0]
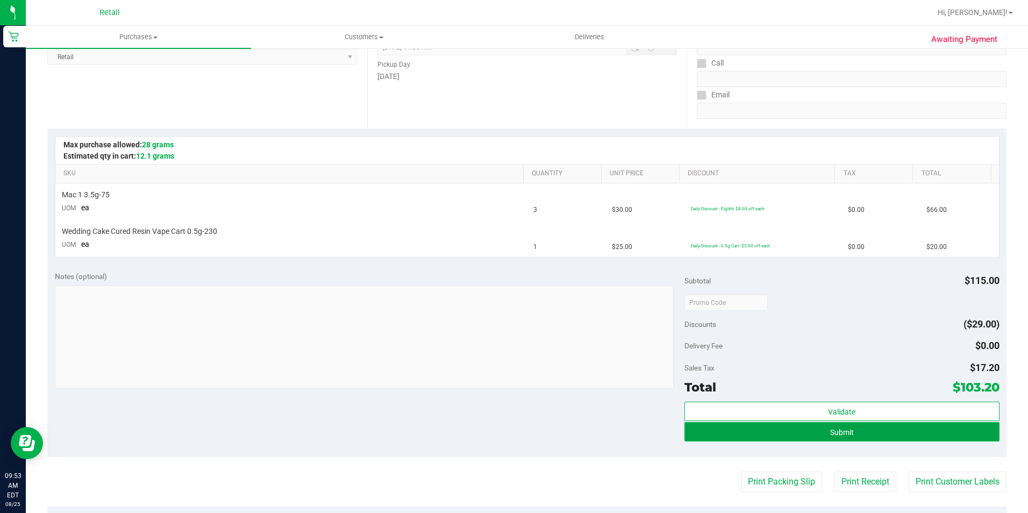
click at [822, 430] on button "Submit" at bounding box center [842, 431] width 315 height 19
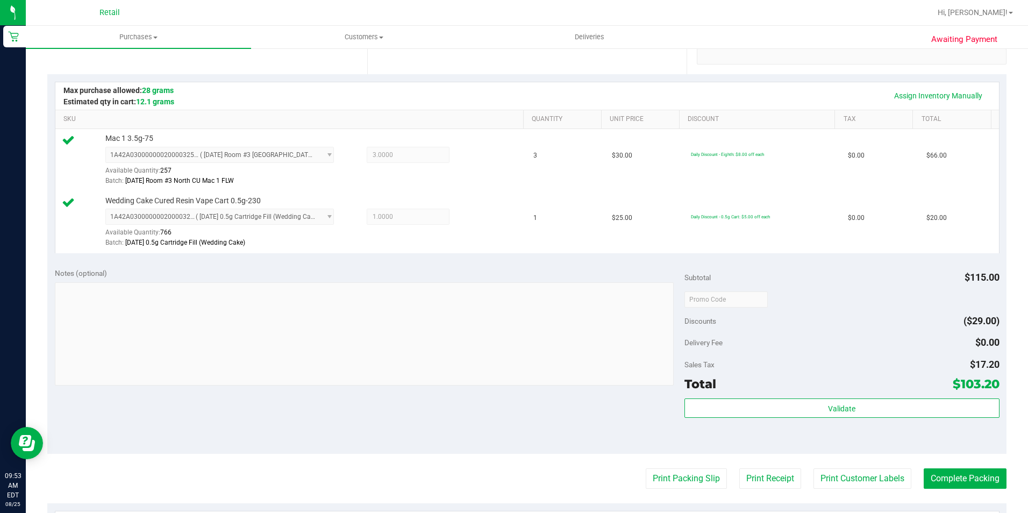
scroll to position [376, 0]
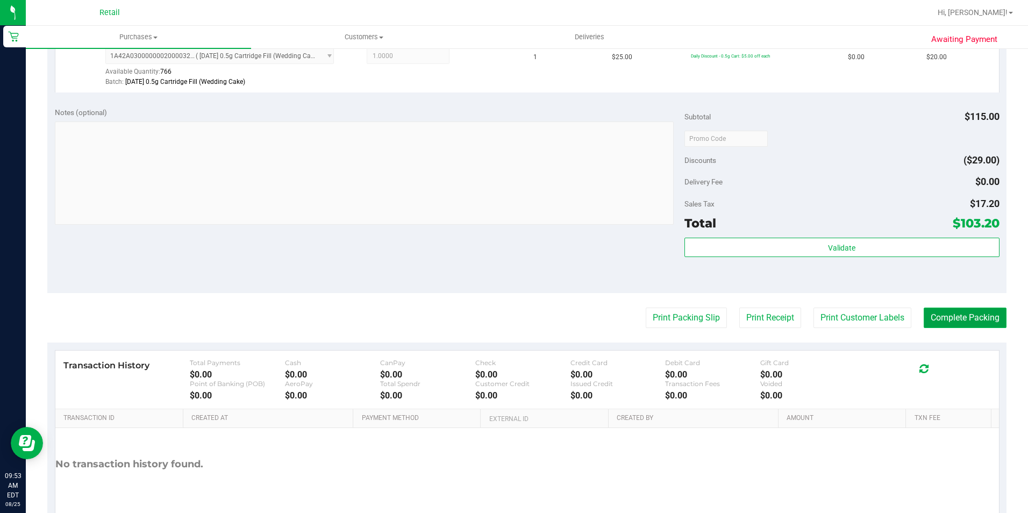
click at [950, 316] on button "Complete Packing" at bounding box center [965, 318] width 83 height 20
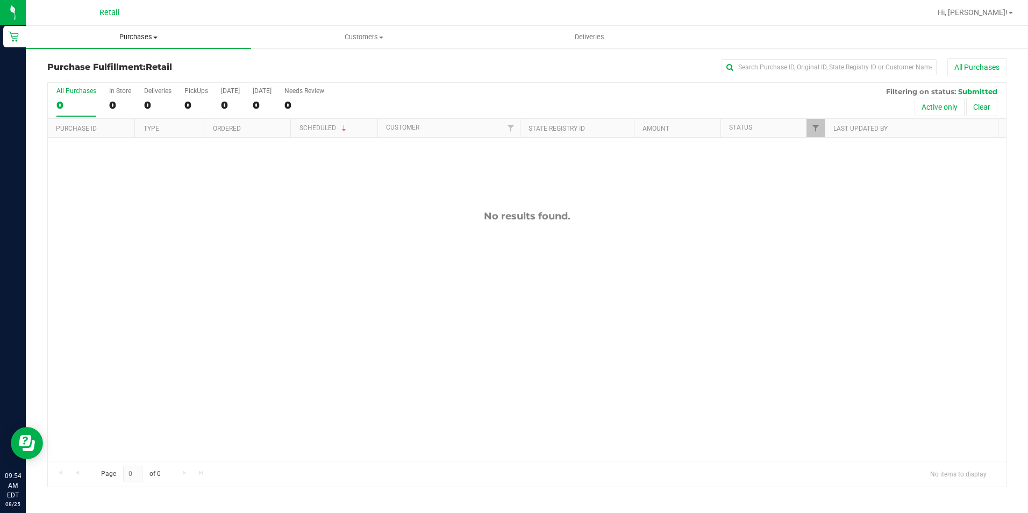
click at [135, 37] on span "Purchases" at bounding box center [138, 37] width 225 height 10
click at [93, 95] on span "All purchases" at bounding box center [64, 90] width 76 height 9
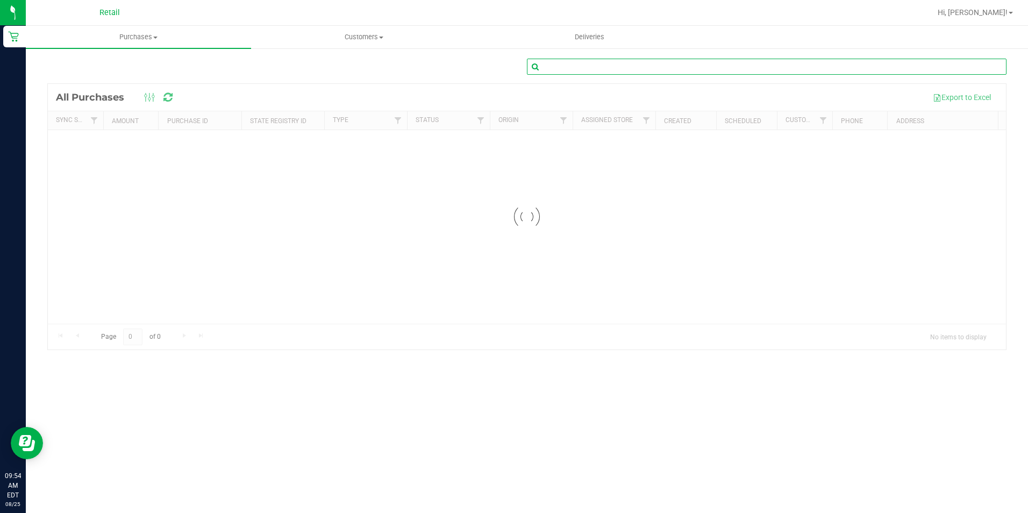
click at [588, 65] on input "text" at bounding box center [767, 67] width 480 height 16
type input "[PERSON_NAME]"
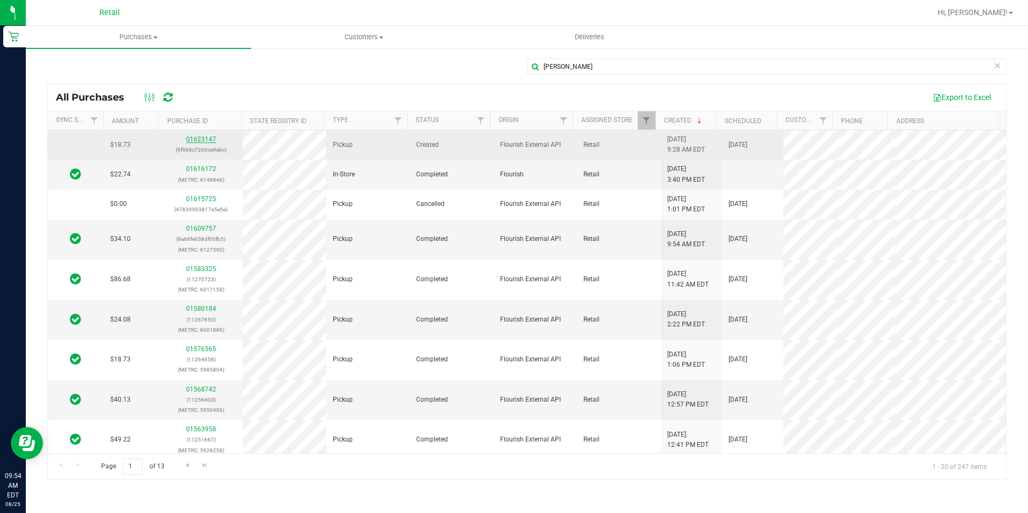
click at [191, 138] on link "01623147" at bounding box center [201, 140] width 30 height 8
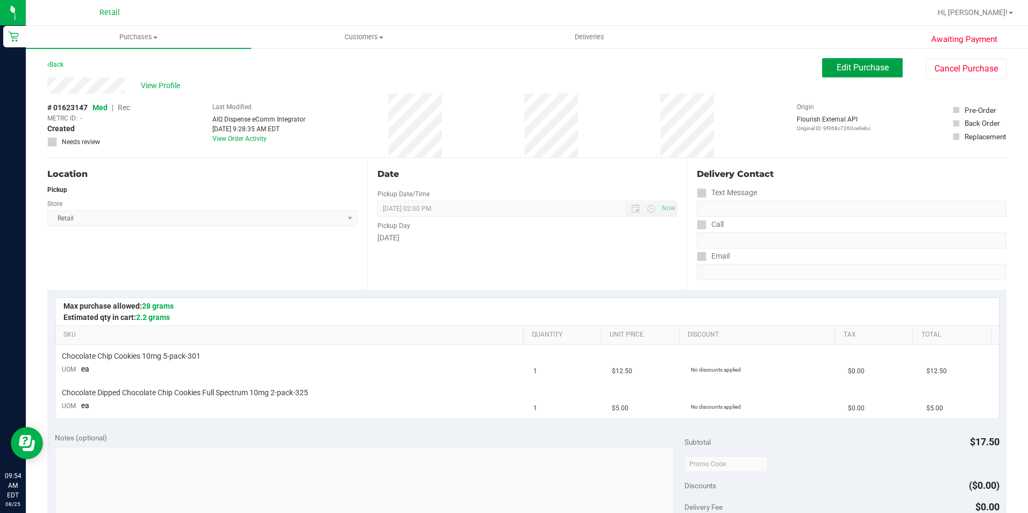
click at [840, 76] on button "Edit Purchase" at bounding box center [862, 67] width 81 height 19
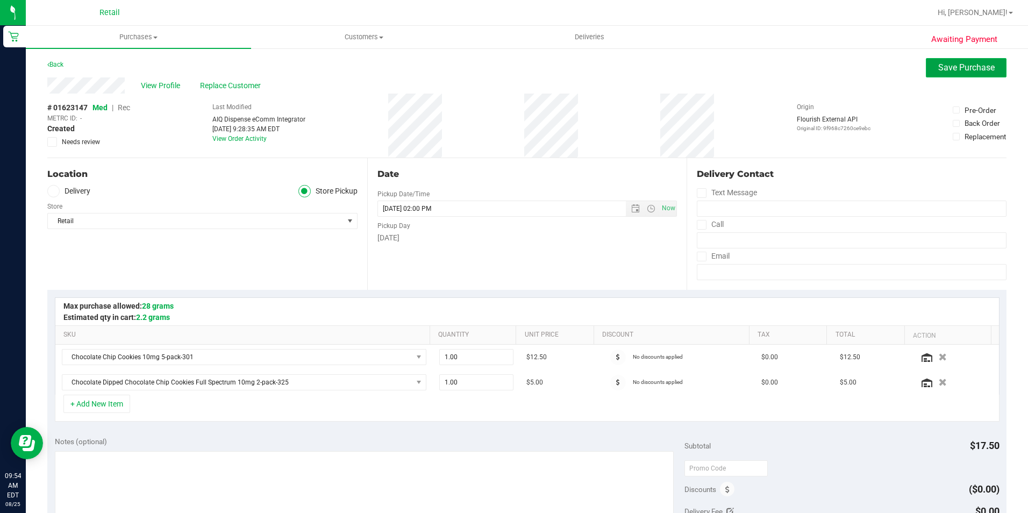
click at [940, 70] on span "Save Purchase" at bounding box center [967, 67] width 56 height 10
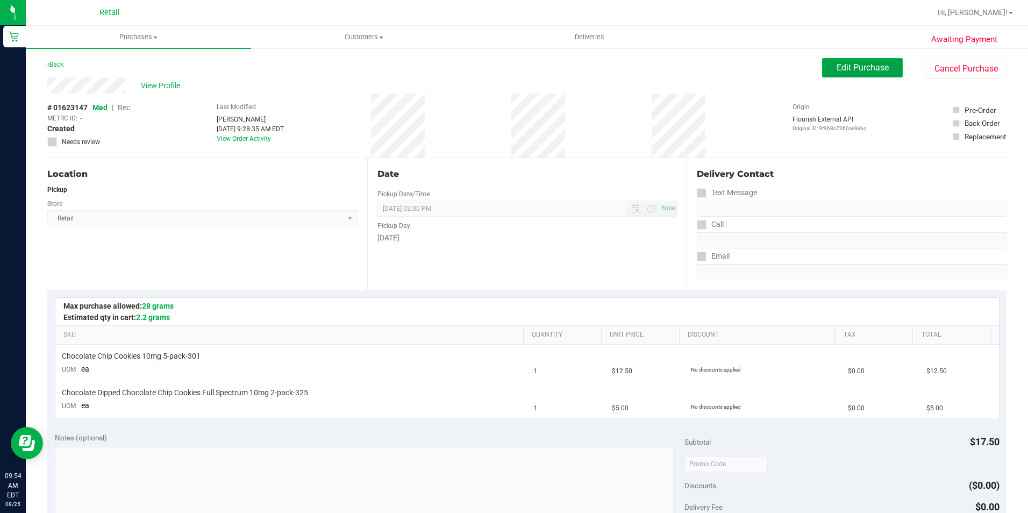
click at [866, 72] on span "Edit Purchase" at bounding box center [863, 67] width 52 height 10
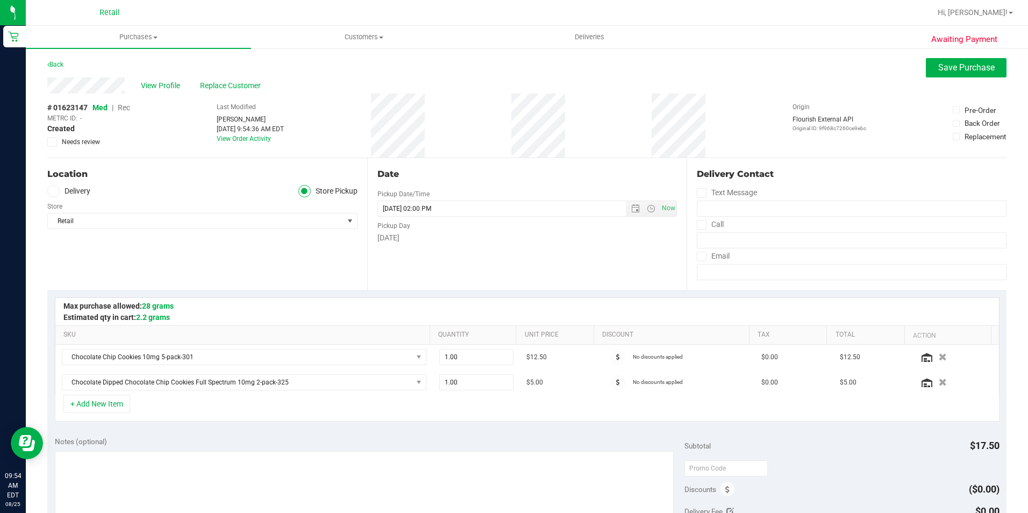
click at [205, 87] on span "Replace Customer" at bounding box center [232, 85] width 65 height 11
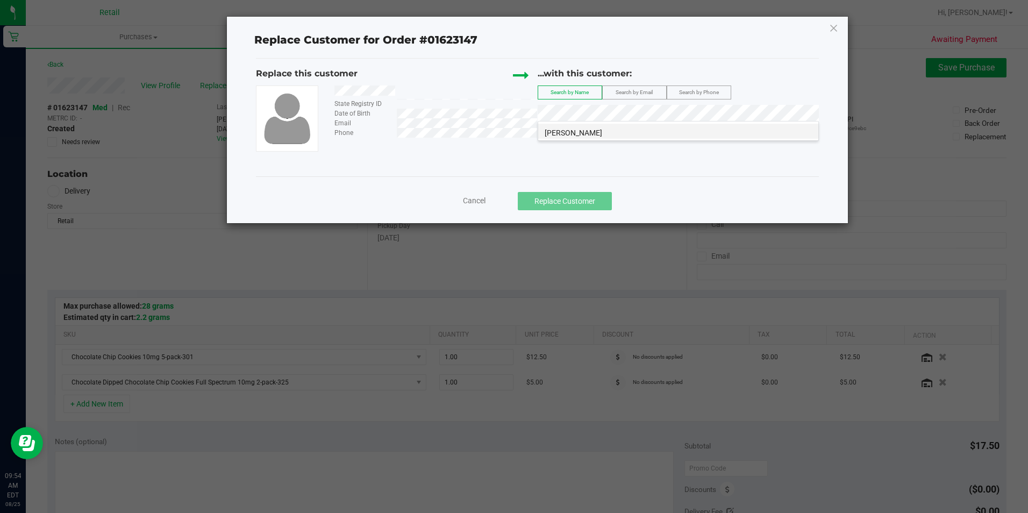
click at [603, 133] on li "[PERSON_NAME]" at bounding box center [678, 131] width 280 height 15
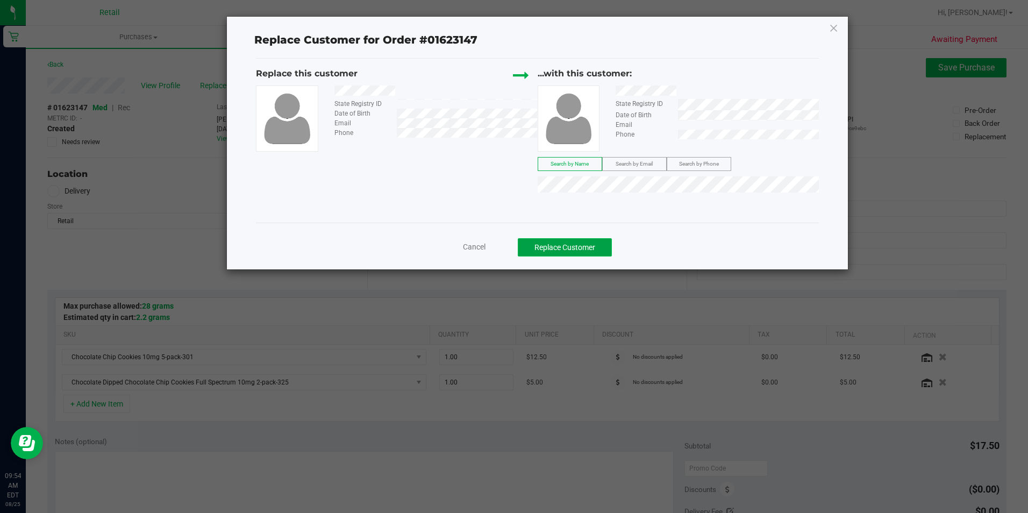
click at [586, 244] on button "Replace Customer" at bounding box center [565, 247] width 94 height 18
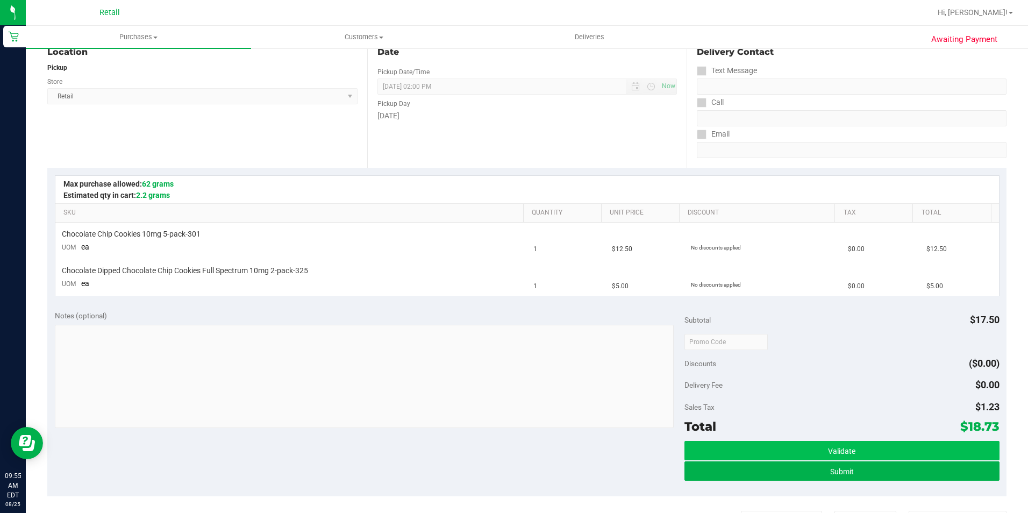
scroll to position [215, 0]
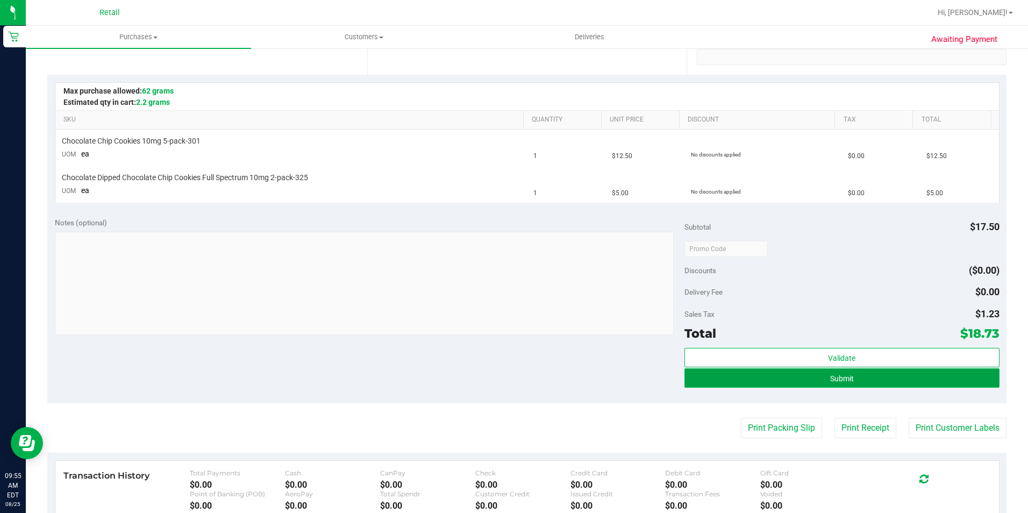
click at [895, 381] on button "Submit" at bounding box center [842, 377] width 315 height 19
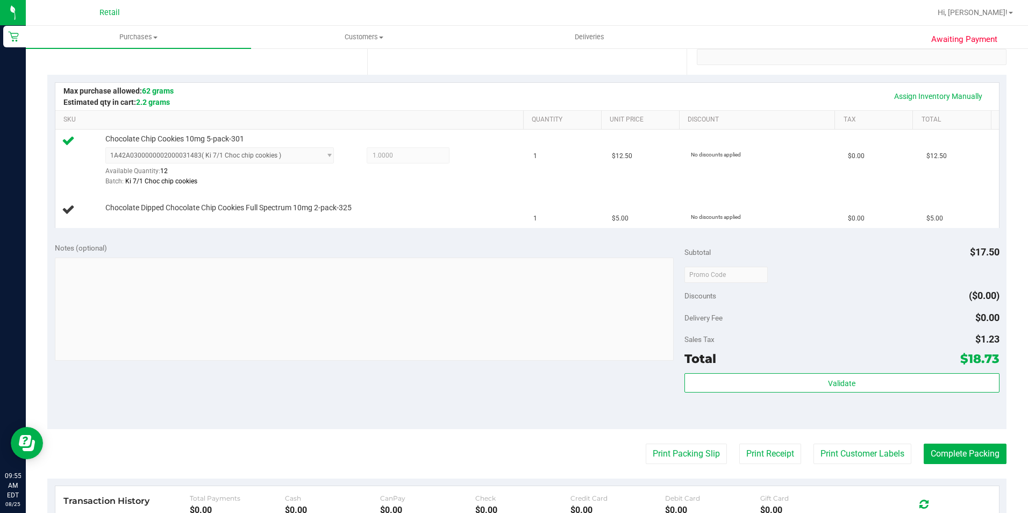
click at [502, 242] on div "Notes (optional) Subtotal $17.50 Discounts ($0.00) Delivery Fee $0.00 Sales Tax…" at bounding box center [527, 333] width 960 height 194
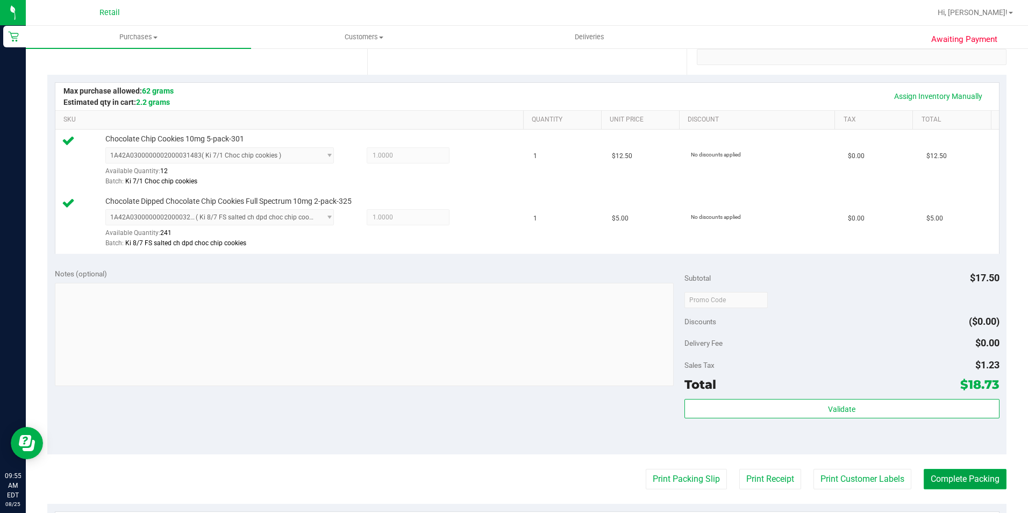
click at [945, 483] on button "Complete Packing" at bounding box center [965, 479] width 83 height 20
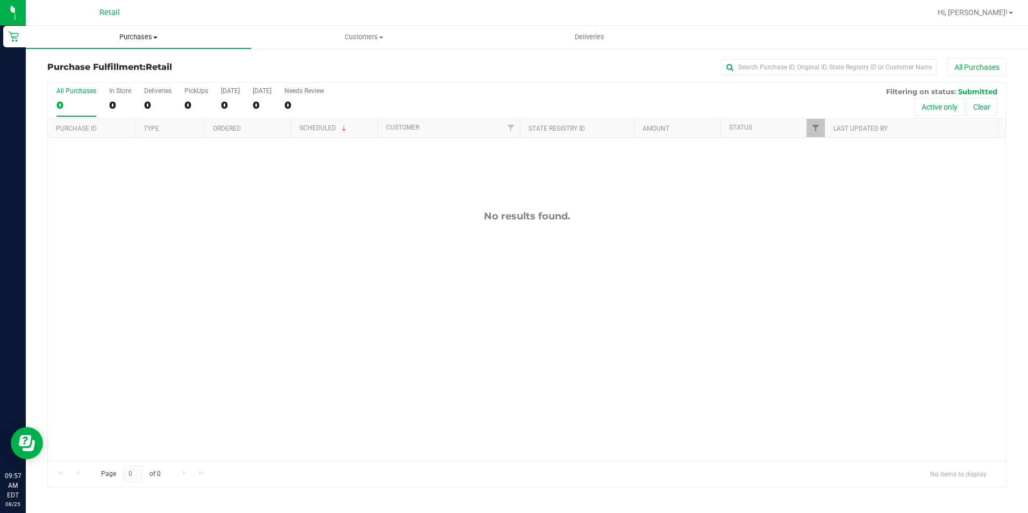
drag, startPoint x: 143, startPoint y: 35, endPoint x: 135, endPoint y: 42, distance: 10.7
click at [143, 35] on span "Purchases" at bounding box center [138, 37] width 225 height 10
click at [83, 93] on span "All purchases" at bounding box center [64, 90] width 76 height 9
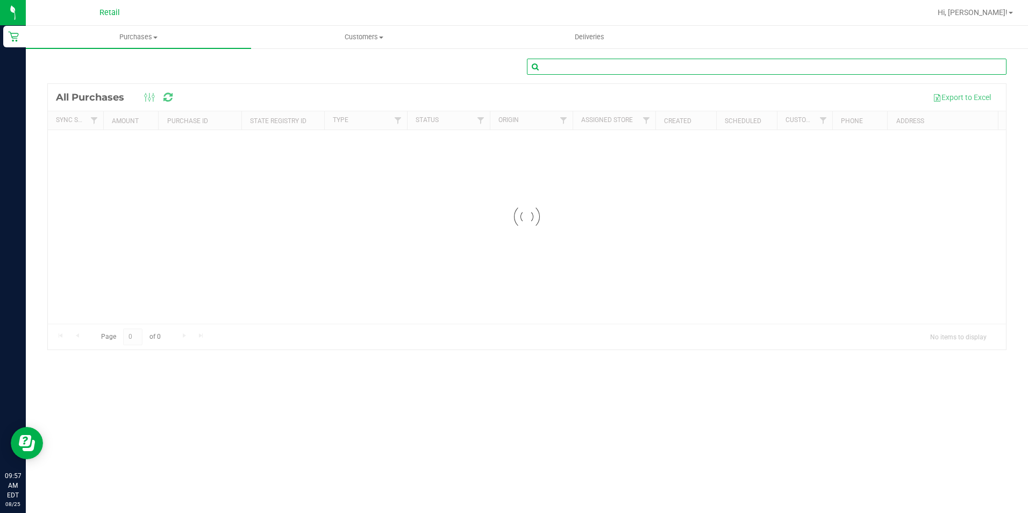
click at [592, 71] on input "text" at bounding box center [767, 67] width 480 height 16
type input "[PERSON_NAME]"
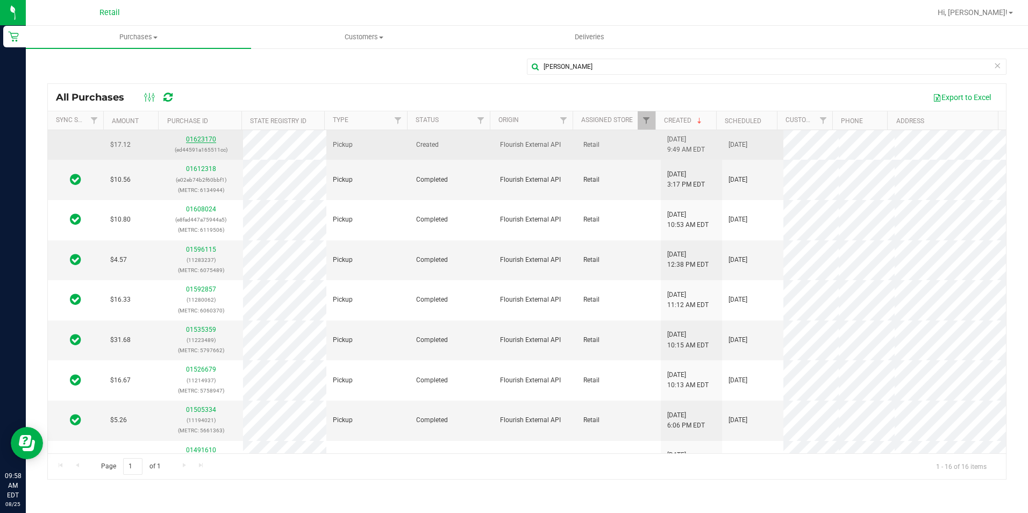
click at [190, 142] on link "01623170" at bounding box center [201, 140] width 30 height 8
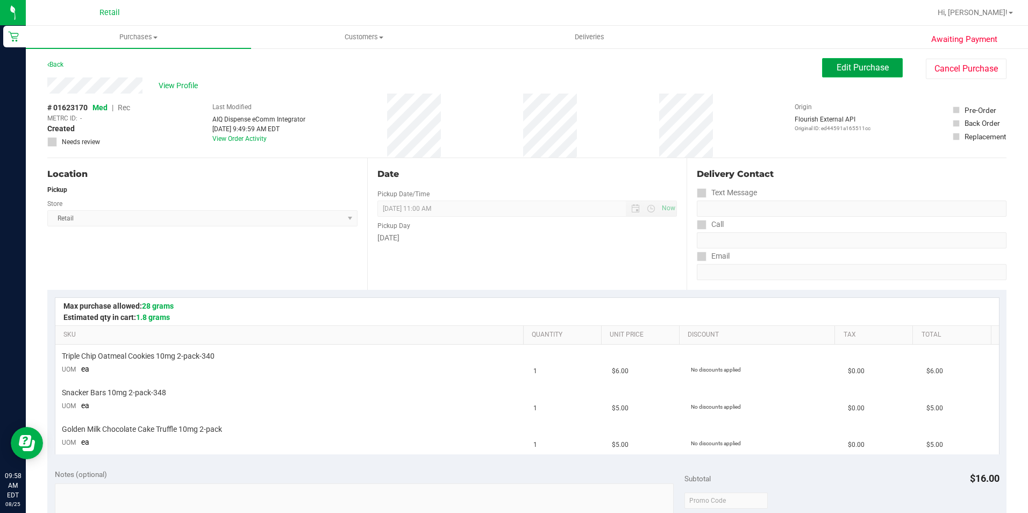
click at [858, 69] on span "Edit Purchase" at bounding box center [863, 67] width 52 height 10
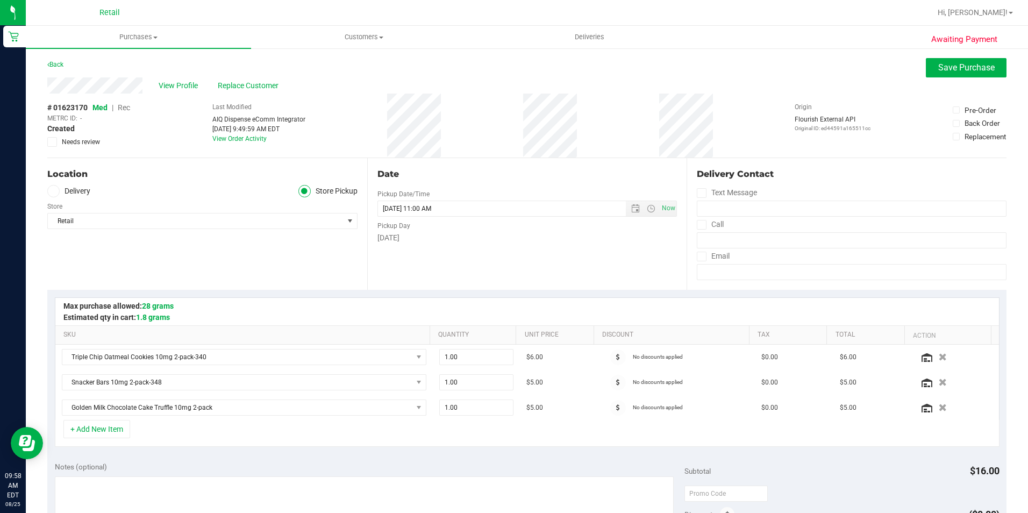
click at [122, 108] on span "Rec" at bounding box center [124, 107] width 12 height 9
click at [969, 71] on span "Save Purchase" at bounding box center [967, 67] width 56 height 10
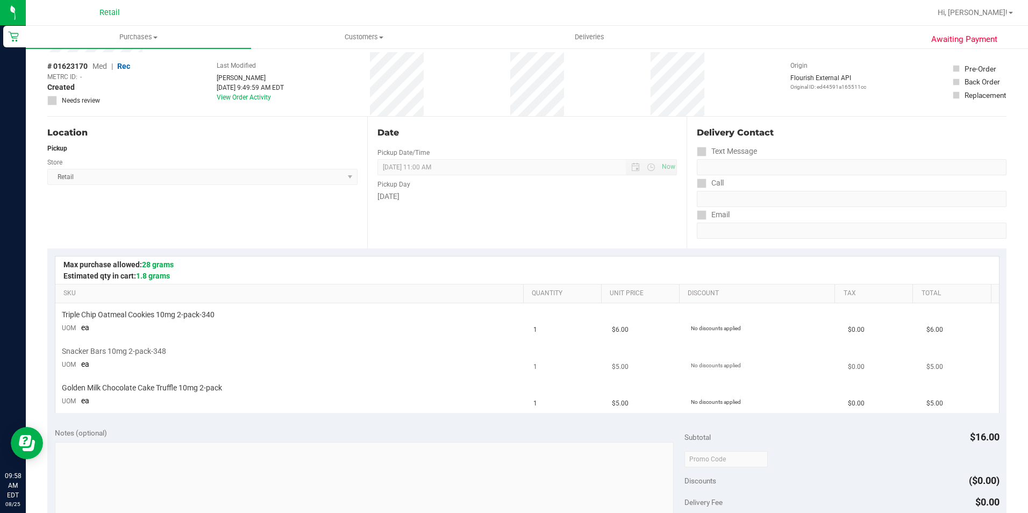
scroll to position [161, 0]
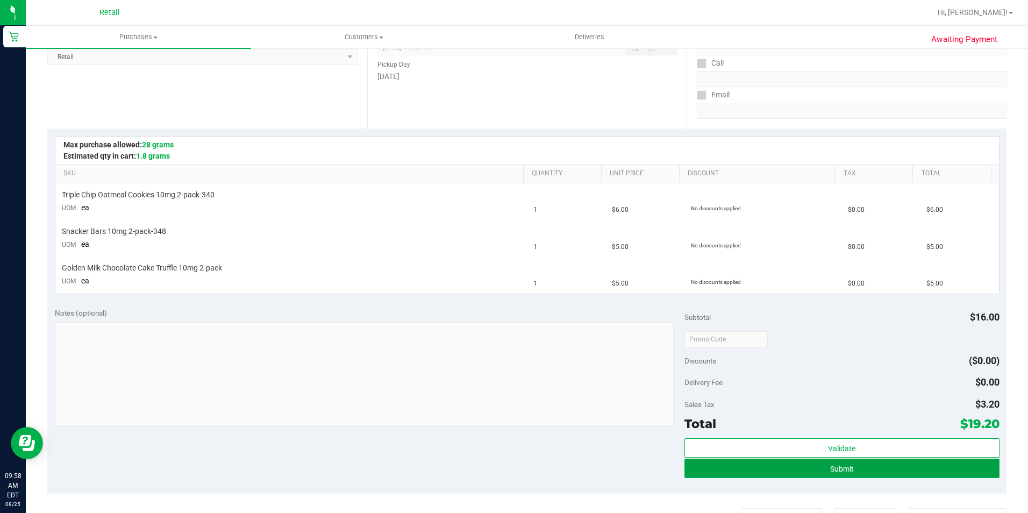
click at [799, 466] on button "Submit" at bounding box center [842, 468] width 315 height 19
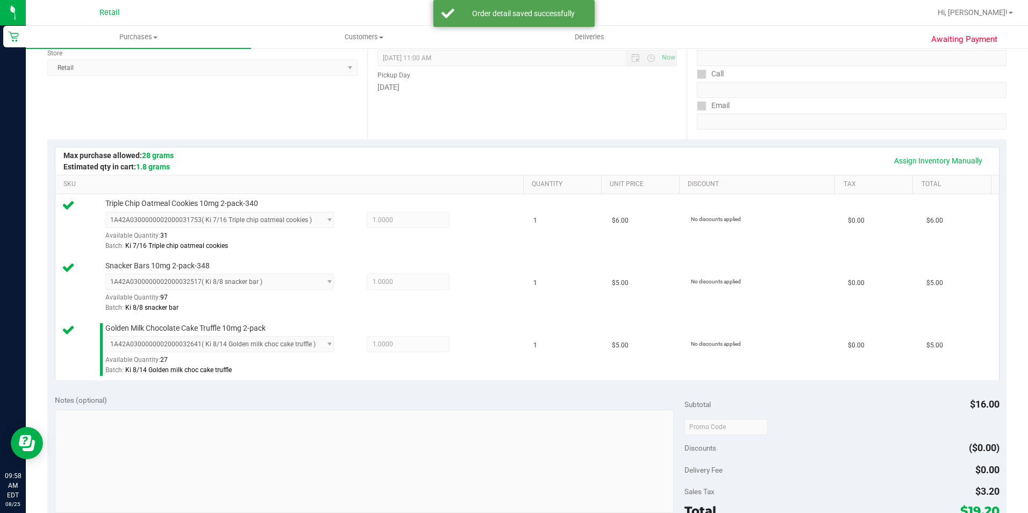
scroll to position [323, 0]
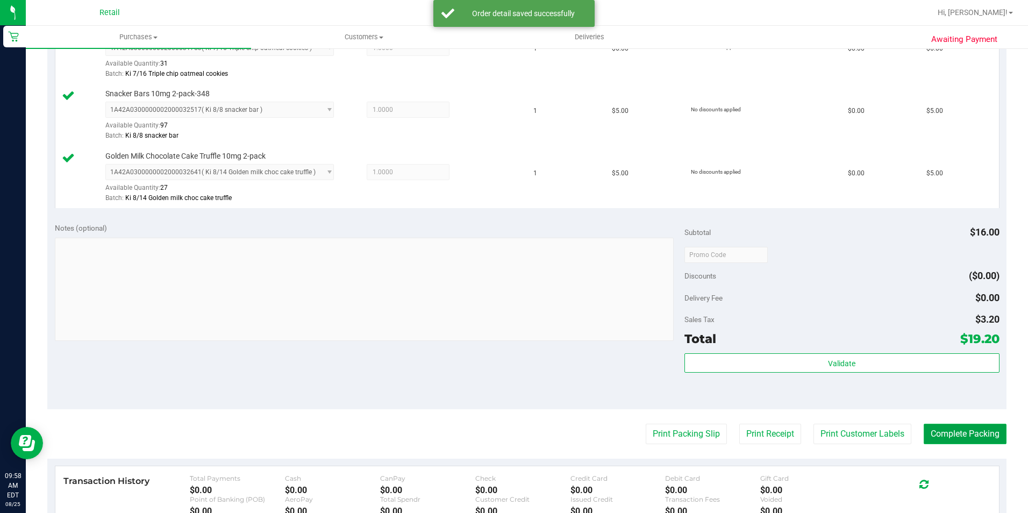
click at [977, 434] on button "Complete Packing" at bounding box center [965, 434] width 83 height 20
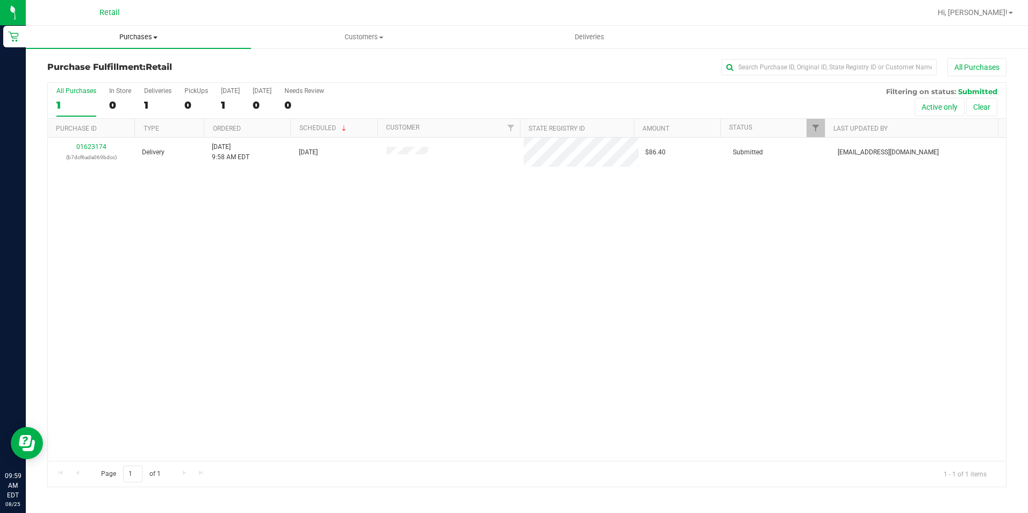
click at [160, 32] on span "Purchases" at bounding box center [138, 37] width 225 height 10
click at [70, 91] on span "All purchases" at bounding box center [64, 90] width 76 height 9
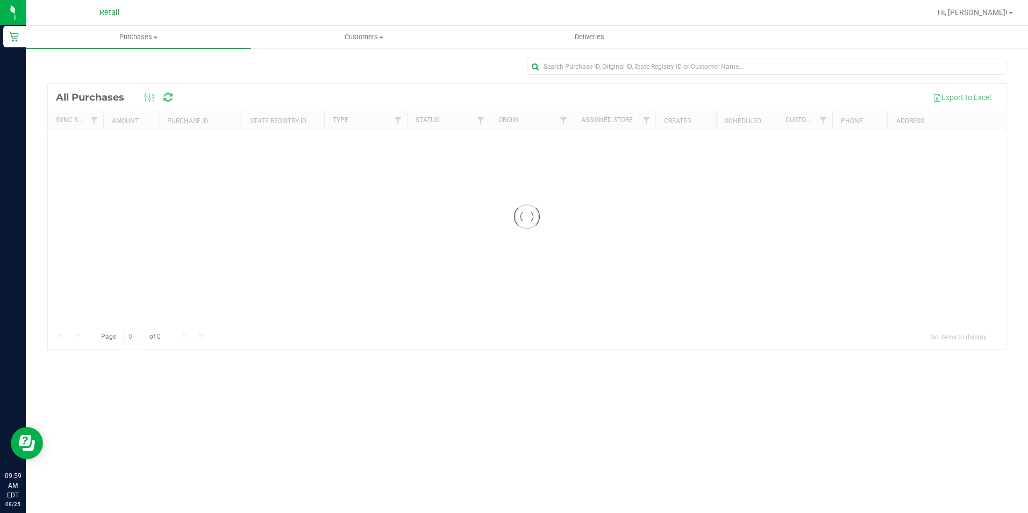
click at [673, 84] on div at bounding box center [527, 217] width 958 height 266
click at [666, 78] on div at bounding box center [767, 71] width 480 height 25
click at [645, 66] on input "text" at bounding box center [767, 67] width 480 height 16
type input "[PERSON_NAME]"
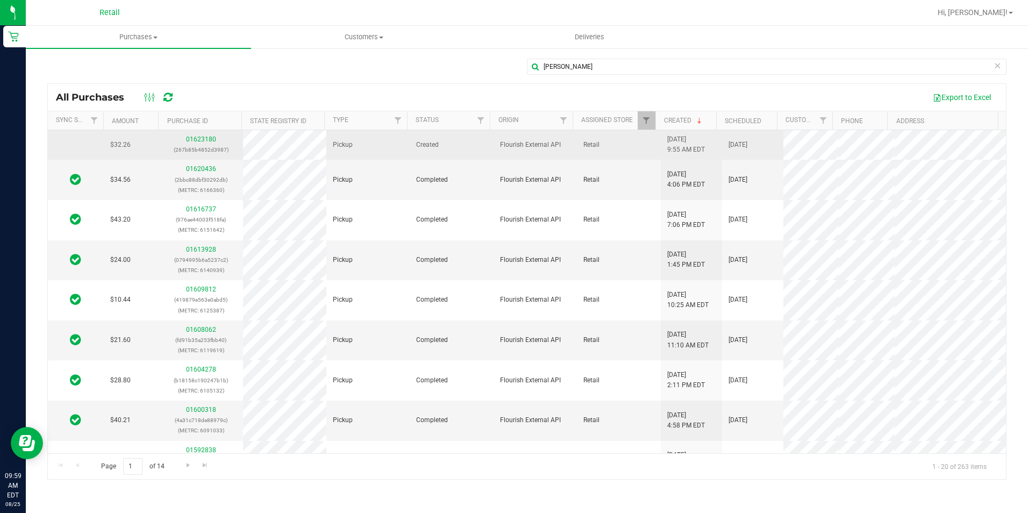
click at [200, 145] on p "(267b85b4852d3987)" at bounding box center [201, 150] width 70 height 10
click at [203, 142] on link "01623180" at bounding box center [201, 140] width 30 height 8
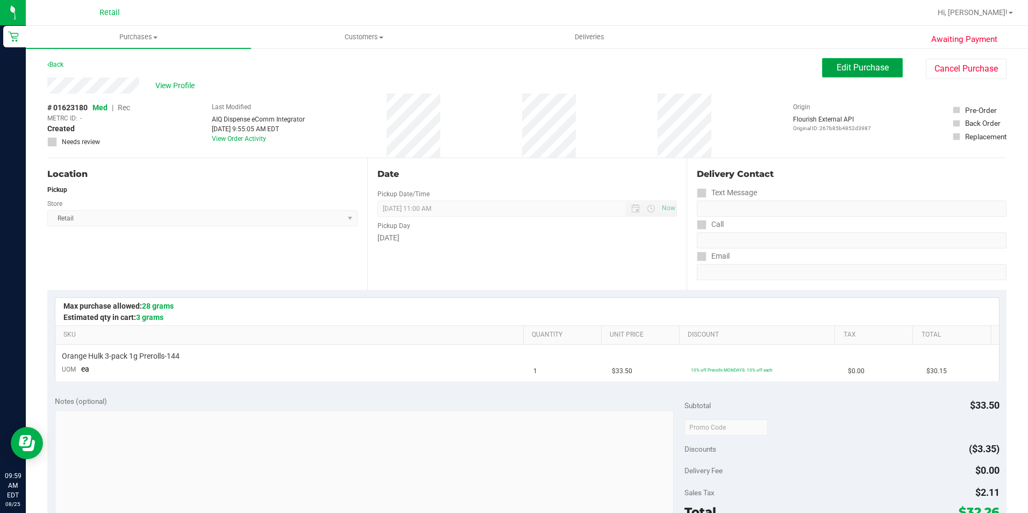
click at [859, 76] on button "Edit Purchase" at bounding box center [862, 67] width 81 height 19
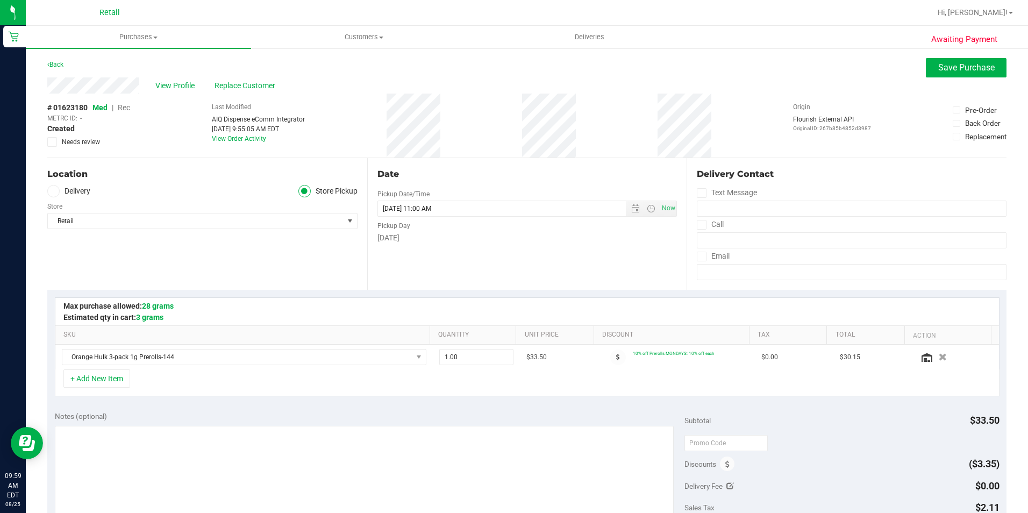
click at [120, 106] on span "Rec" at bounding box center [124, 107] width 12 height 9
click at [942, 74] on button "Save Purchase" at bounding box center [966, 67] width 81 height 19
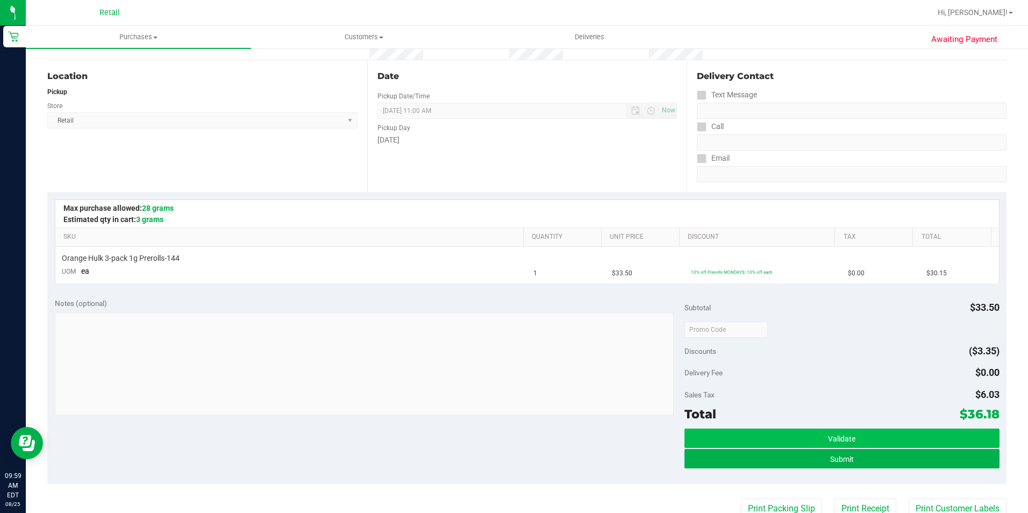
scroll to position [108, 0]
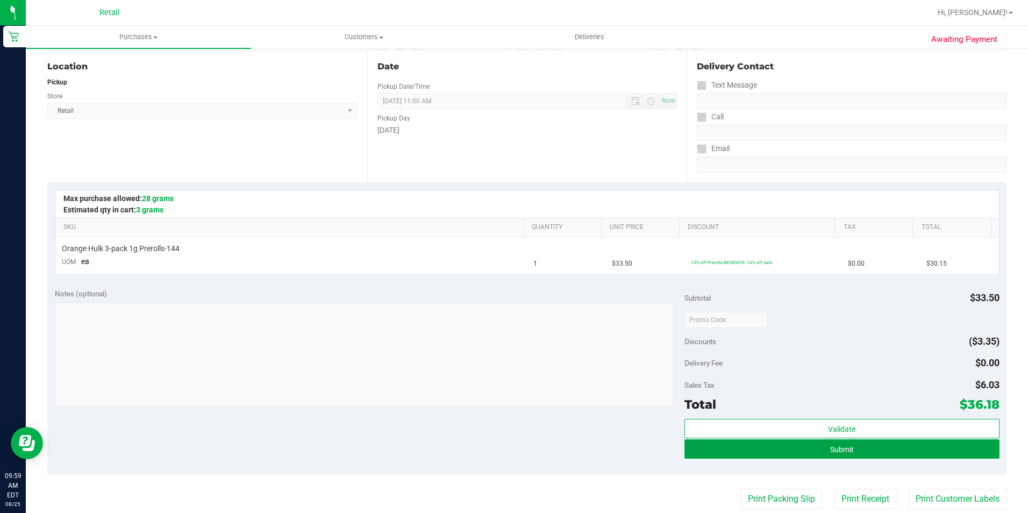
click at [854, 455] on button "Submit" at bounding box center [842, 448] width 315 height 19
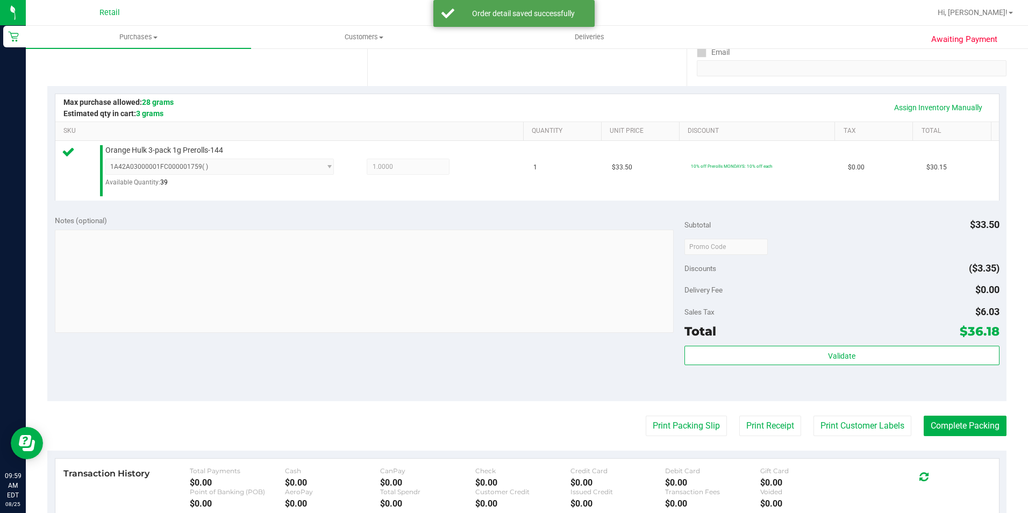
scroll to position [215, 0]
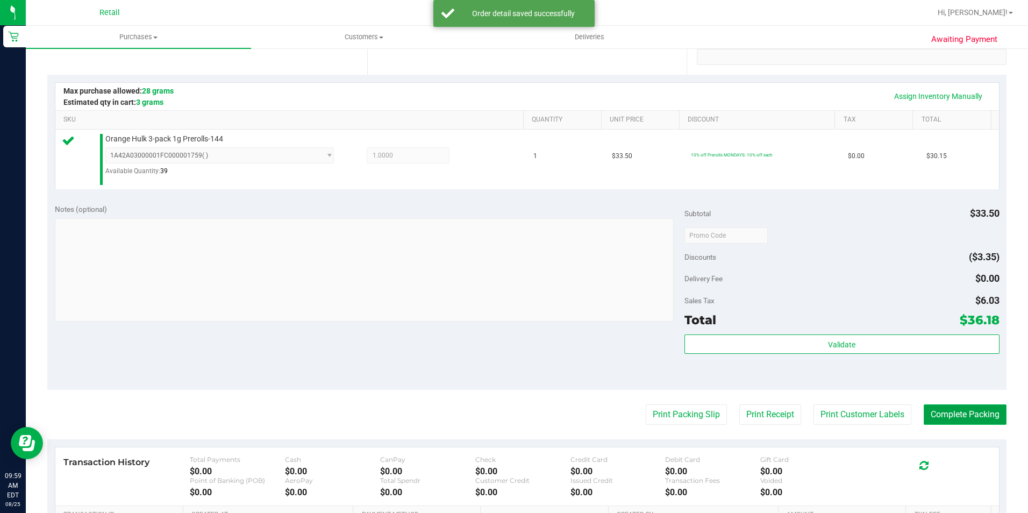
click at [937, 414] on button "Complete Packing" at bounding box center [965, 414] width 83 height 20
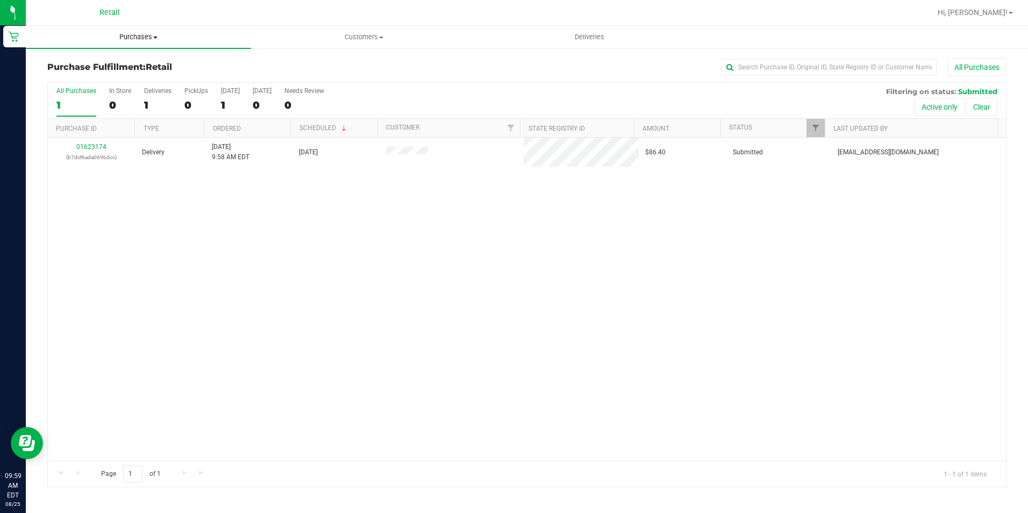
click at [155, 38] on span at bounding box center [155, 38] width 4 height 2
click at [67, 89] on span "All purchases" at bounding box center [64, 90] width 76 height 9
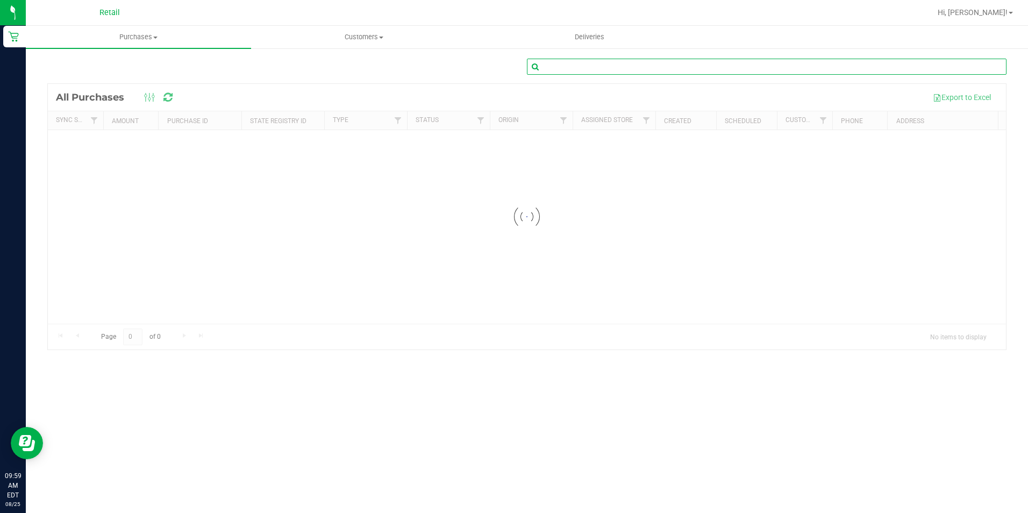
click at [591, 71] on input "text" at bounding box center [767, 67] width 480 height 16
type input "[PERSON_NAME]"
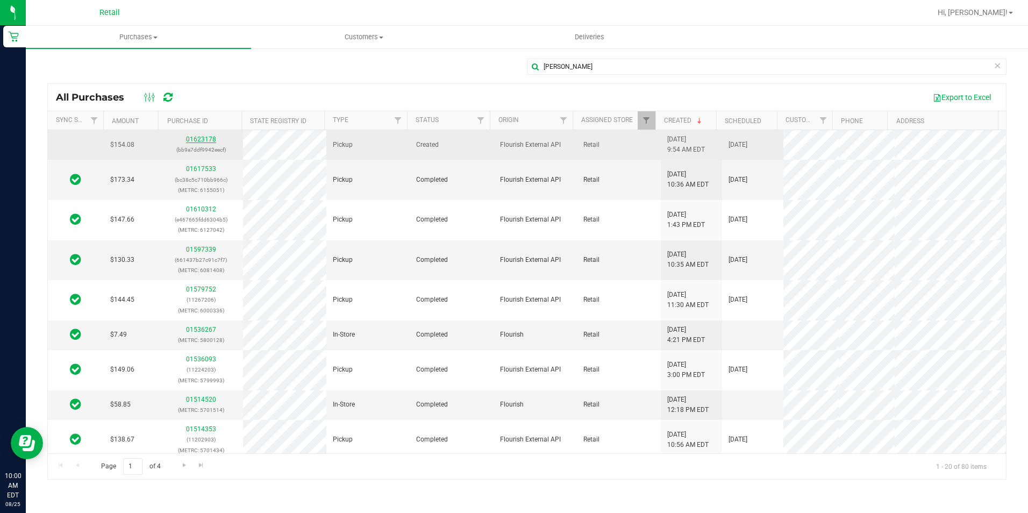
click at [202, 138] on link "01623178" at bounding box center [201, 140] width 30 height 8
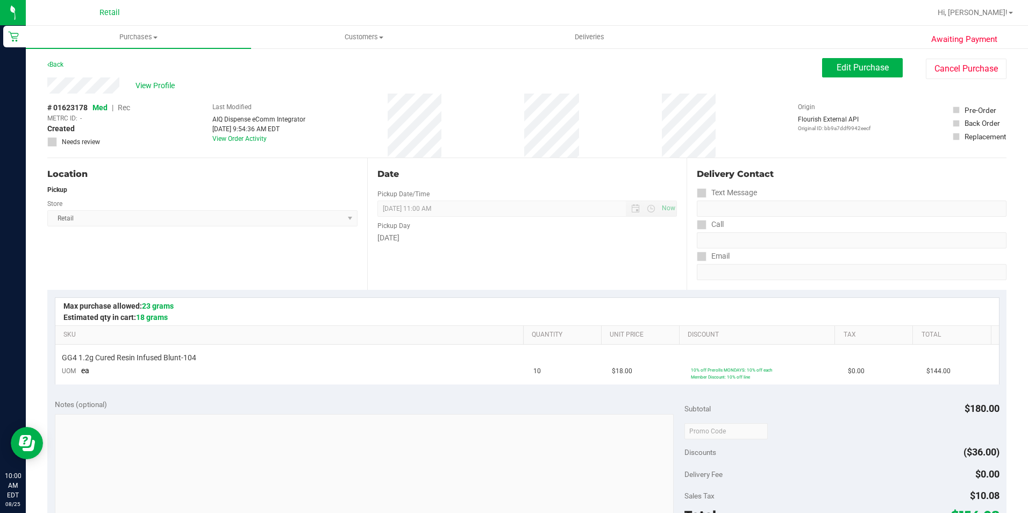
scroll to position [161, 0]
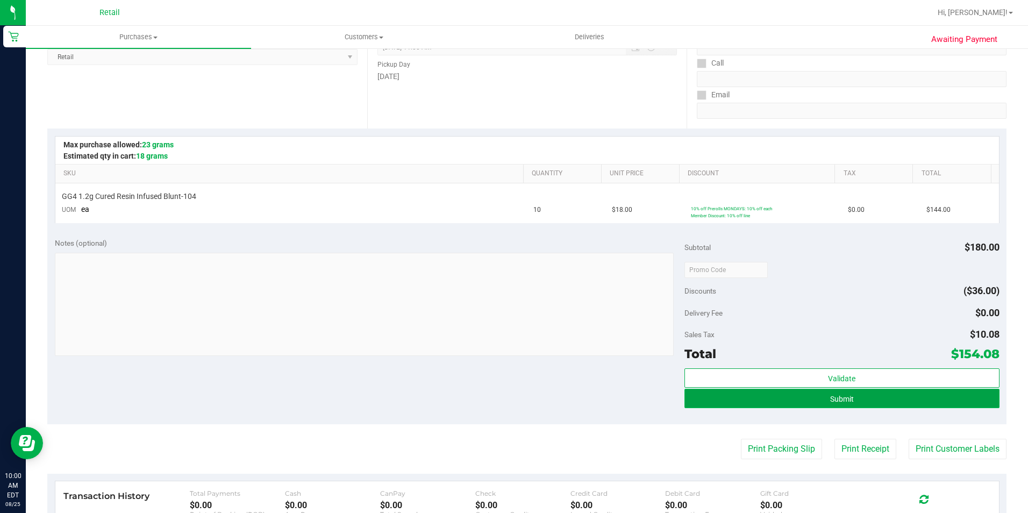
click at [894, 403] on button "Submit" at bounding box center [842, 398] width 315 height 19
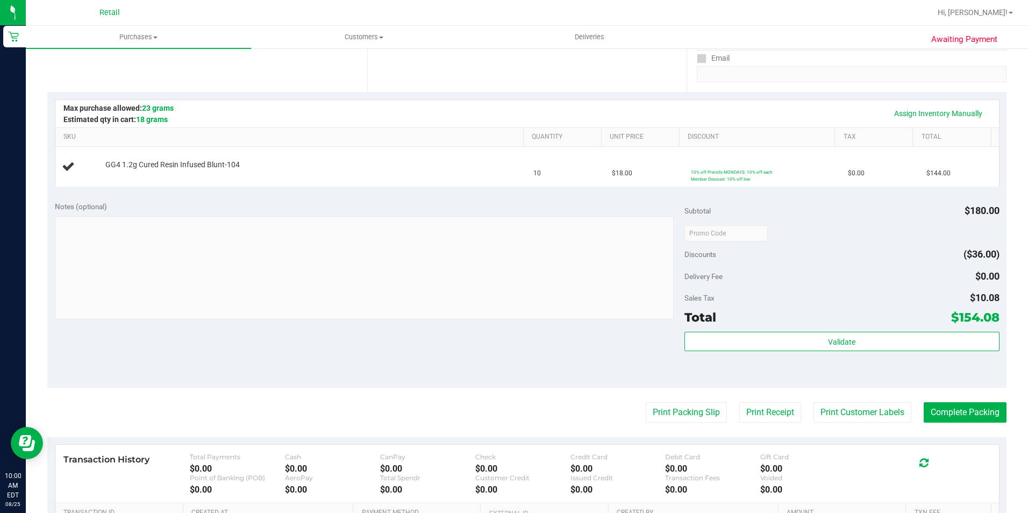
scroll to position [215, 0]
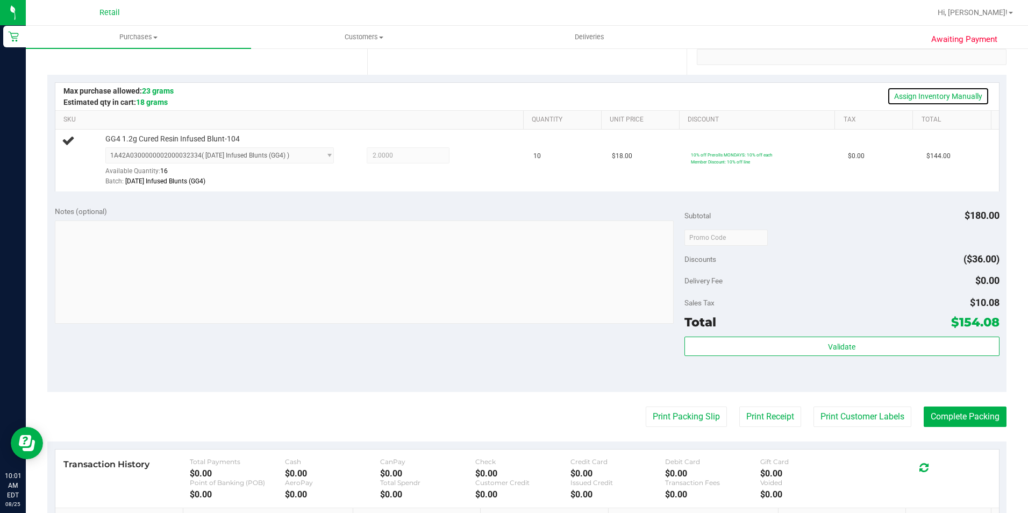
click at [896, 88] on link "Assign Inventory Manually" at bounding box center [938, 96] width 102 height 18
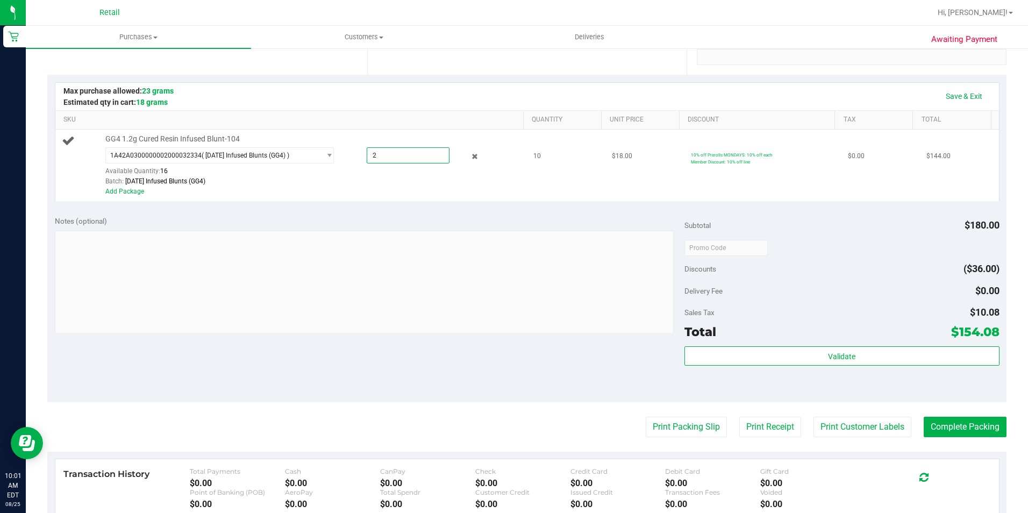
drag, startPoint x: 400, startPoint y: 153, endPoint x: 154, endPoint y: 131, distance: 246.7
click at [154, 131] on td "GG4 1.2g Cured Resin Infused Blunt-104 1A42A0300000002000032334 ( [DATE] Infuse…" at bounding box center [291, 166] width 472 height 72
type input "10"
type input "10.0000"
click at [965, 99] on link "Save & Exit" at bounding box center [964, 96] width 51 height 18
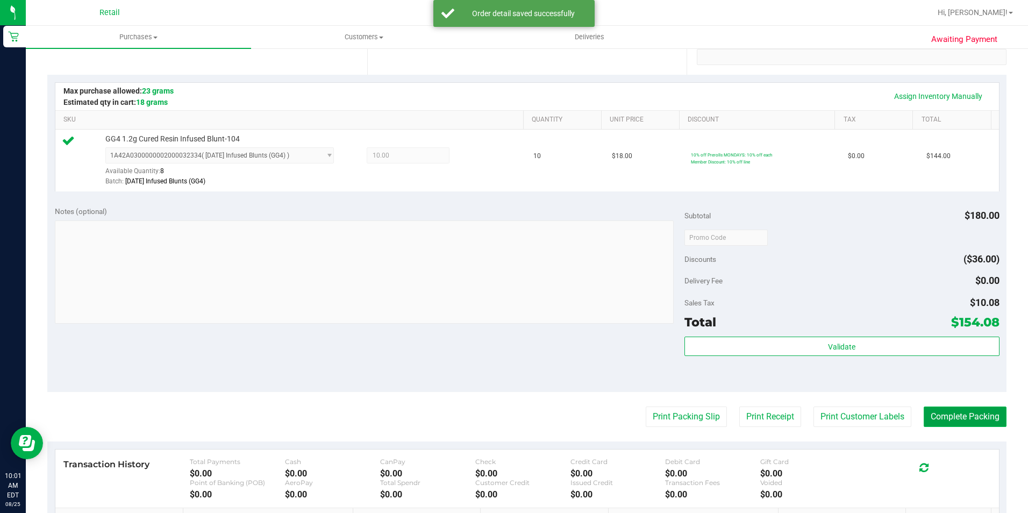
click at [943, 417] on button "Complete Packing" at bounding box center [965, 417] width 83 height 20
